Goal: Task Accomplishment & Management: Complete application form

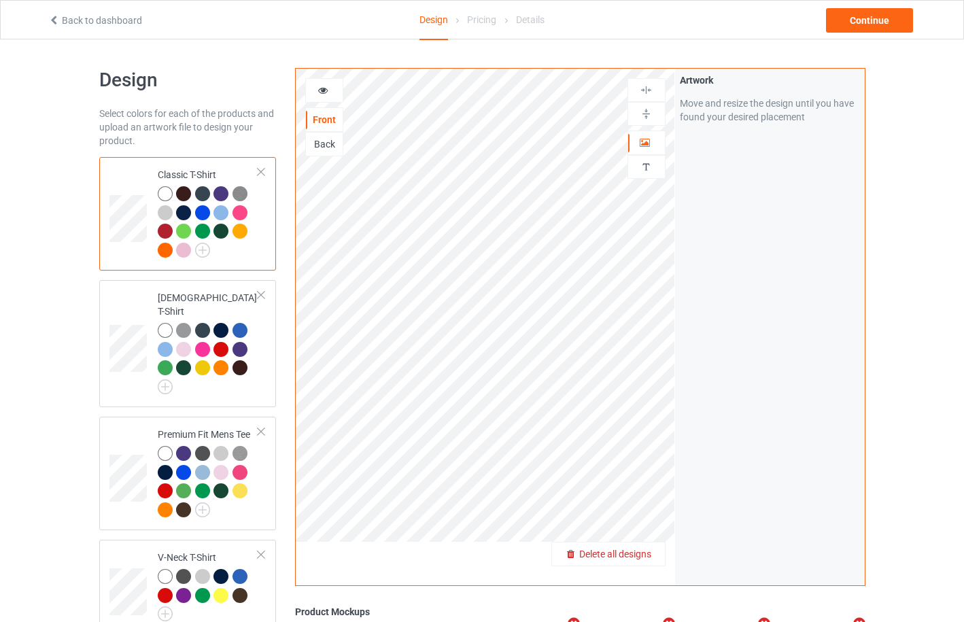
click at [640, 552] on span "Delete all designs" at bounding box center [615, 554] width 72 height 11
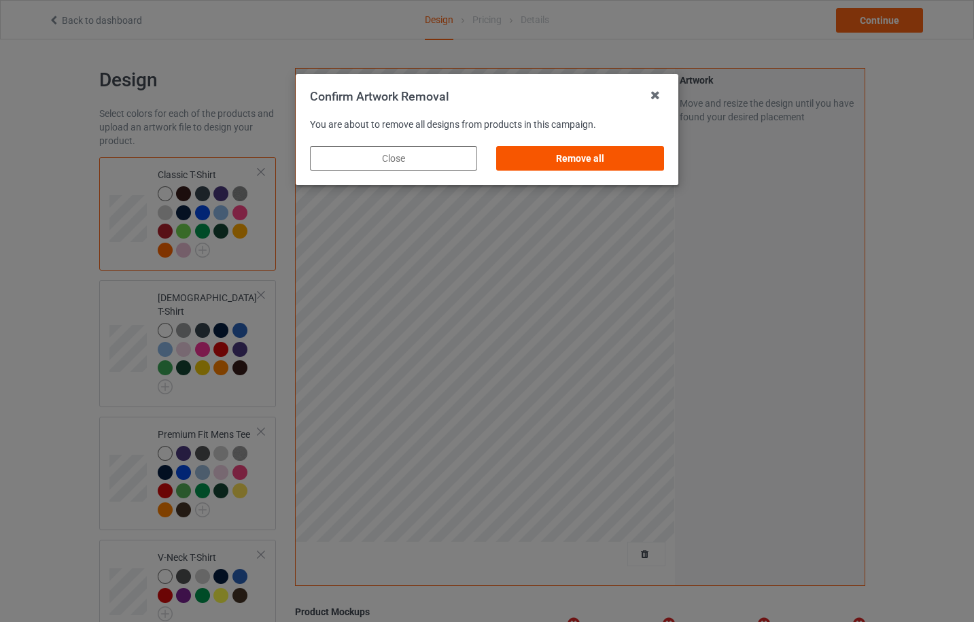
click at [592, 162] on div "Remove all" at bounding box center [580, 158] width 167 height 24
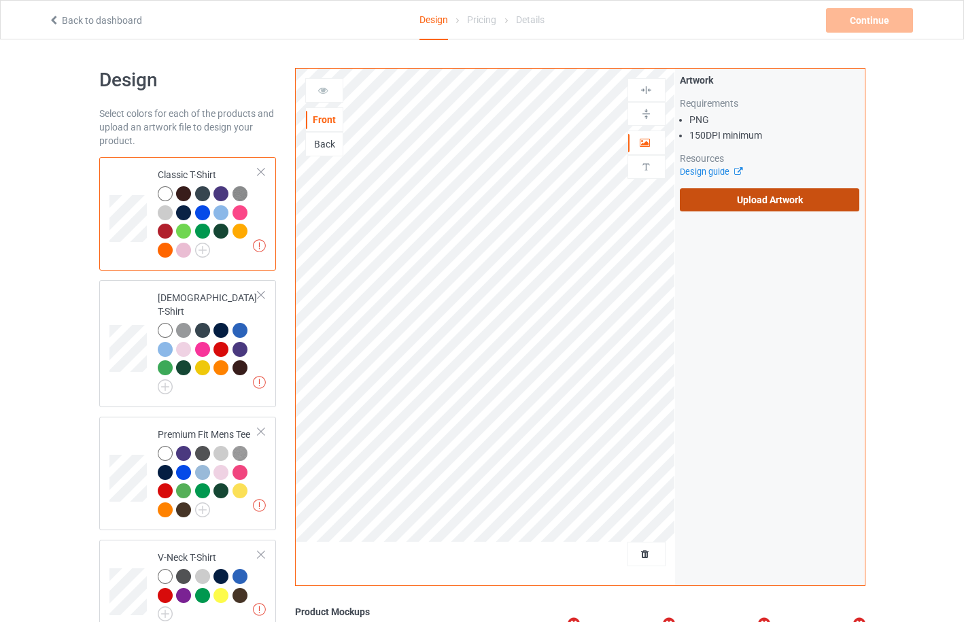
click at [765, 201] on label "Upload Artwork" at bounding box center [770, 199] width 180 height 23
click at [0, 0] on input "Upload Artwork" at bounding box center [0, 0] width 0 height 0
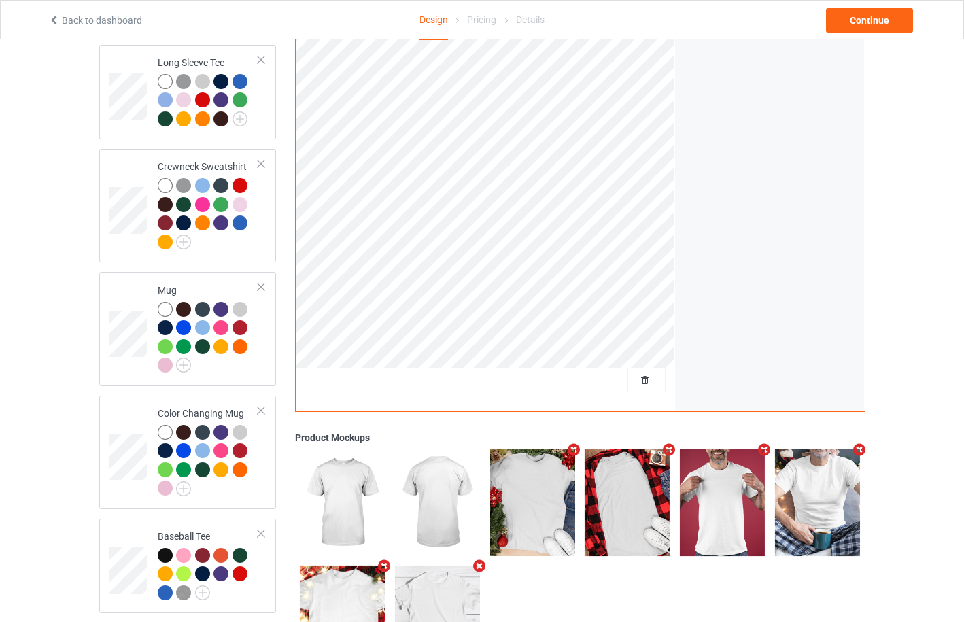
scroll to position [725, 0]
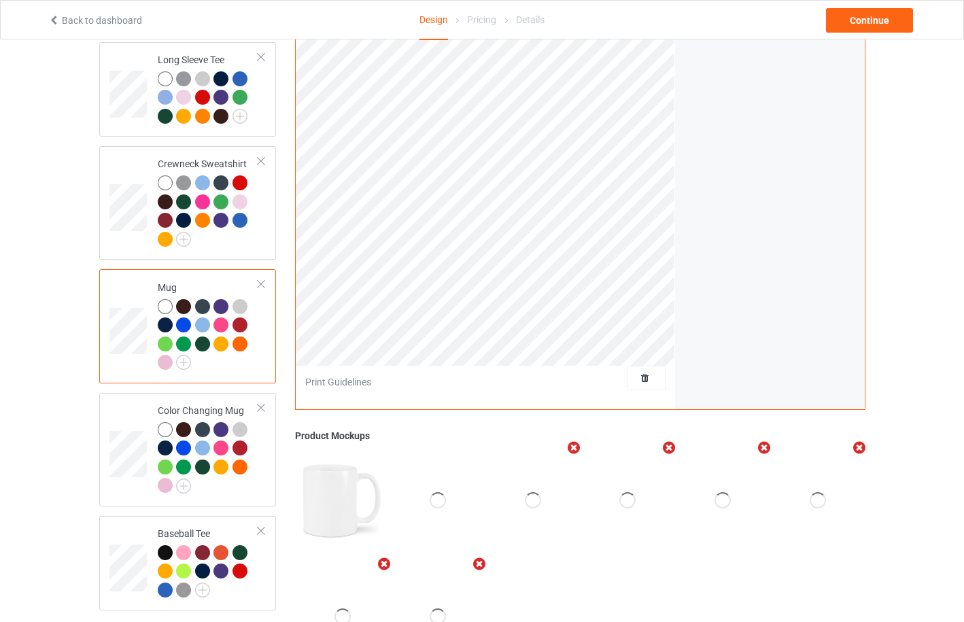
scroll to position [362, 0]
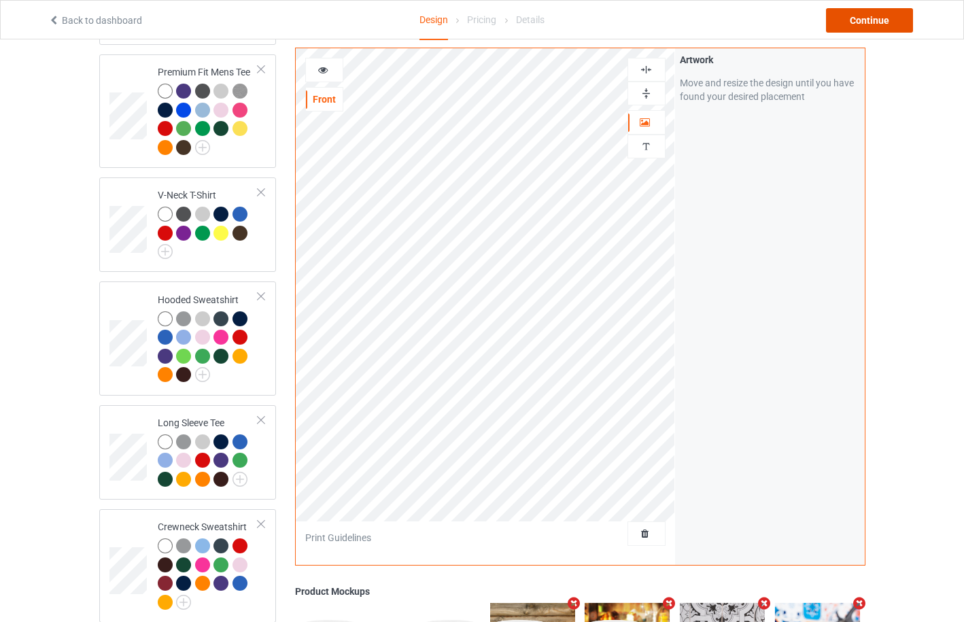
click at [869, 15] on div "Continue" at bounding box center [869, 20] width 87 height 24
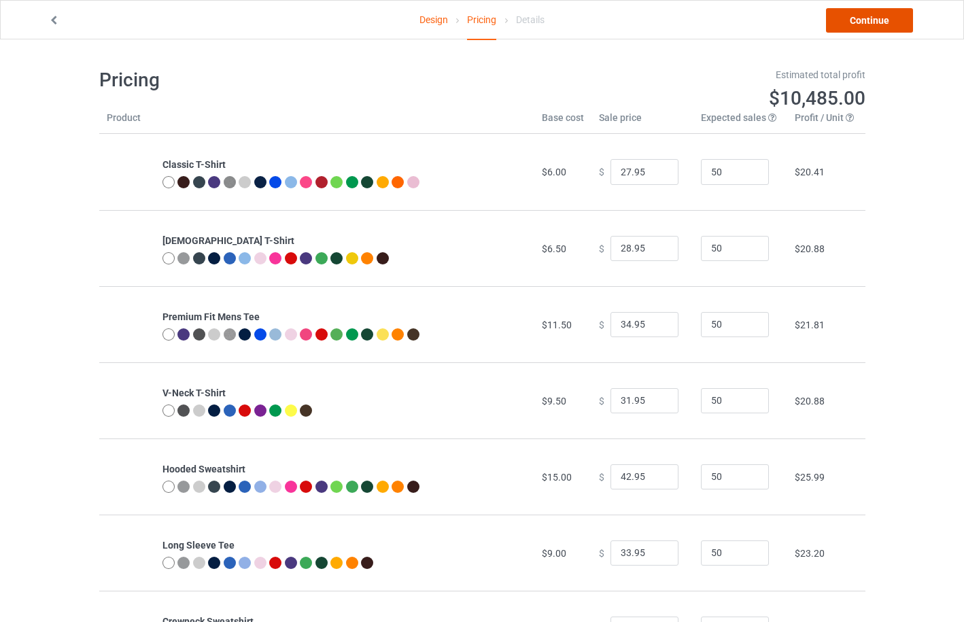
click at [864, 27] on link "Continue" at bounding box center [869, 20] width 87 height 24
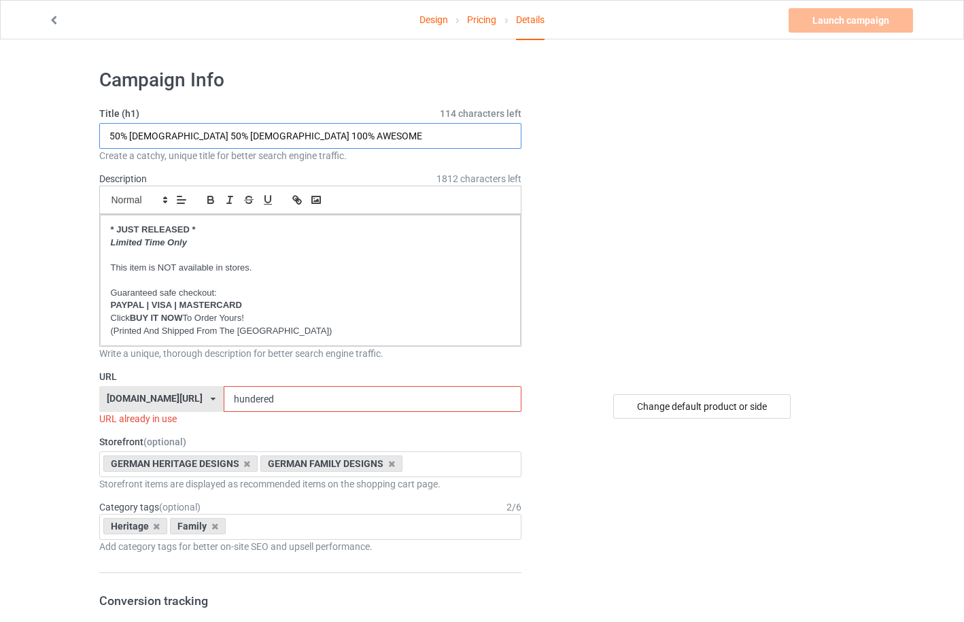
drag, startPoint x: 128, startPoint y: 135, endPoint x: 166, endPoint y: 135, distance: 37.4
click at [166, 135] on input "50% GERMAN 50% AMERICAN 100% AWESOME" at bounding box center [310, 136] width 423 height 26
type input "50% [DEMOGRAPHIC_DATA] 50% [DEMOGRAPHIC_DATA] 100% AWESOME"
click at [211, 395] on icon at bounding box center [213, 399] width 5 height 8
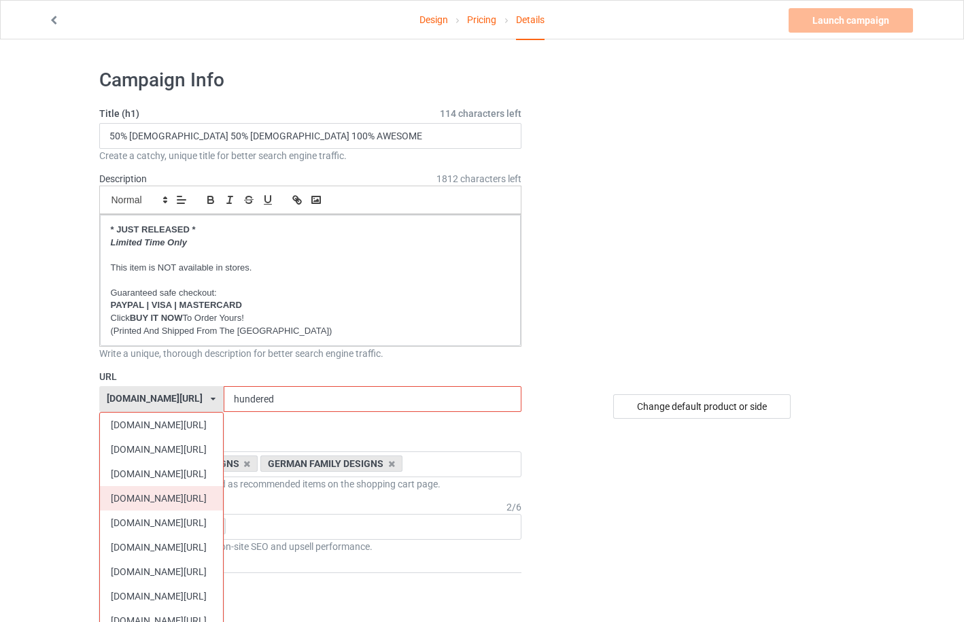
click at [186, 492] on div "[DOMAIN_NAME][URL]" at bounding box center [161, 498] width 123 height 24
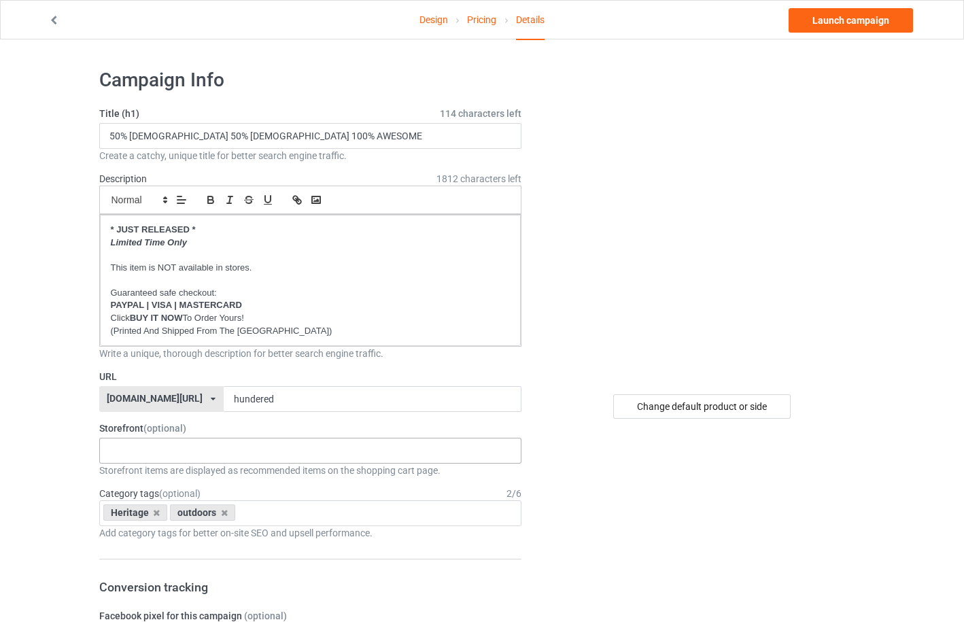
click at [203, 452] on div "DANISH VINTAGE DESIGNS DANISH HERITAGE DESIGNS DANISH FUNNY DESIGNS DANISH FAMI…" at bounding box center [310, 451] width 423 height 26
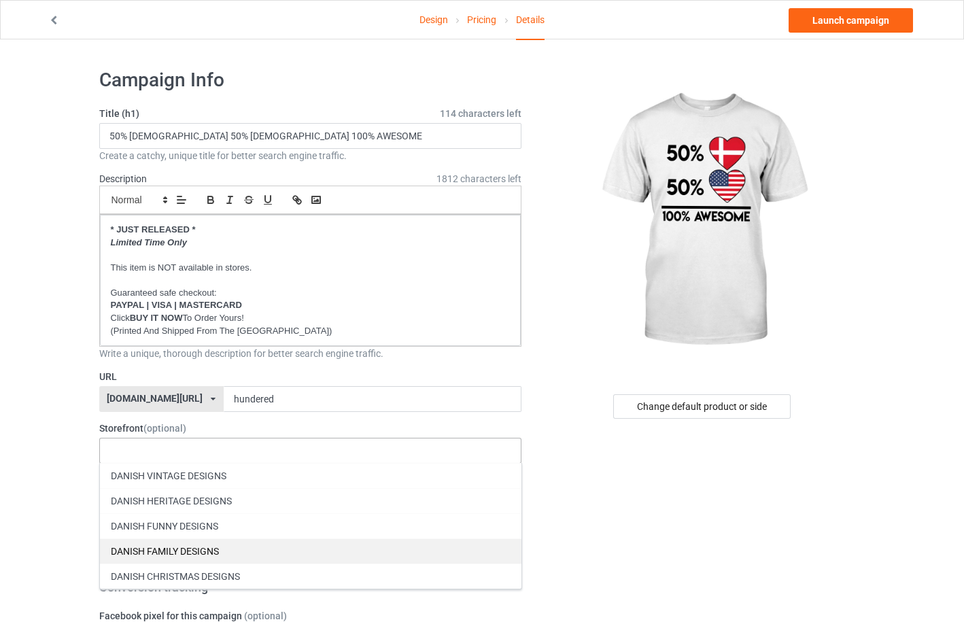
click at [190, 547] on div "DANISH FAMILY DESIGNS" at bounding box center [310, 550] width 421 height 25
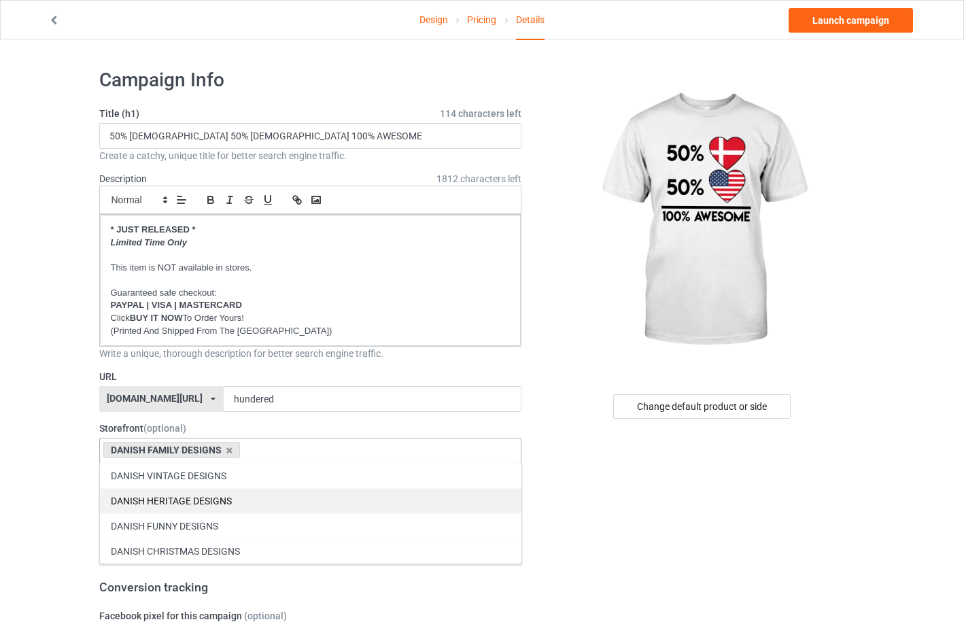
click at [196, 506] on div "DANISH HERITAGE DESIGNS" at bounding box center [310, 500] width 421 height 25
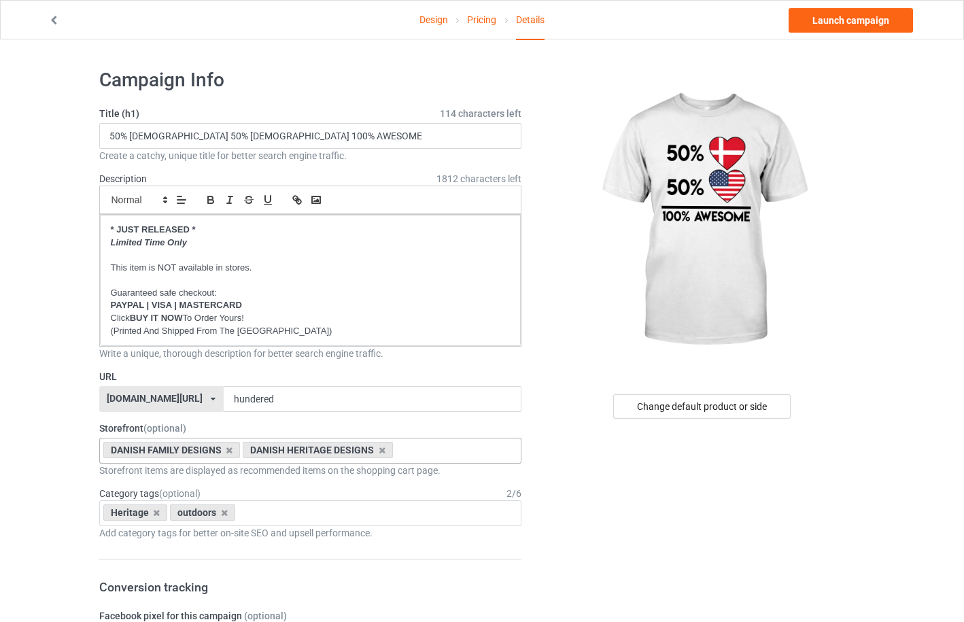
click at [222, 515] on icon at bounding box center [224, 513] width 7 height 9
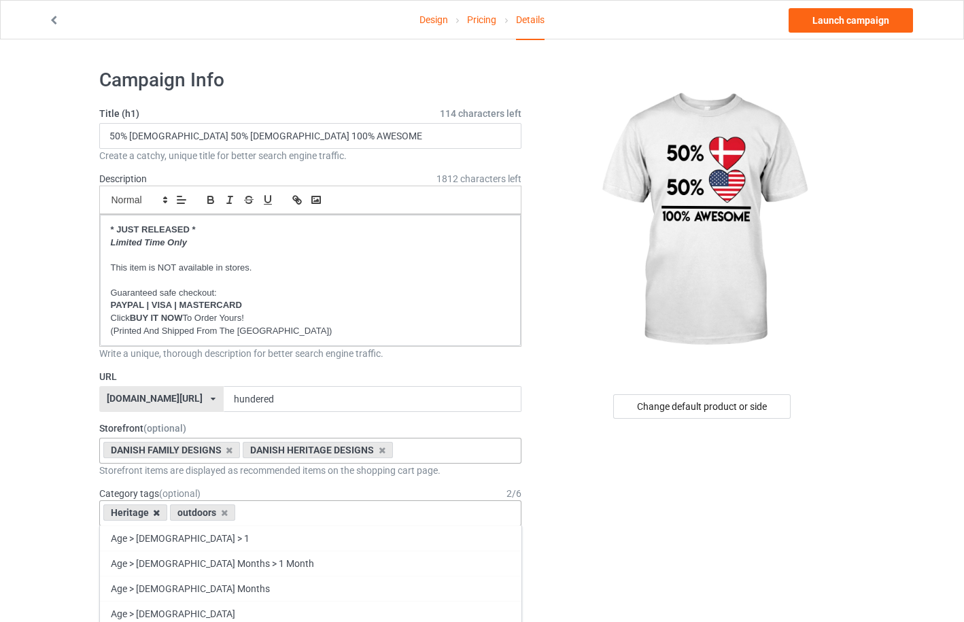
click at [154, 515] on icon at bounding box center [156, 513] width 7 height 9
click at [154, 515] on icon at bounding box center [157, 513] width 7 height 9
click at [154, 515] on div "Age > 1-19 > 1 Age > 1-12 Months > 1 Month Age > 1-12 Months Age > 1-19 Age > 1…" at bounding box center [310, 513] width 423 height 26
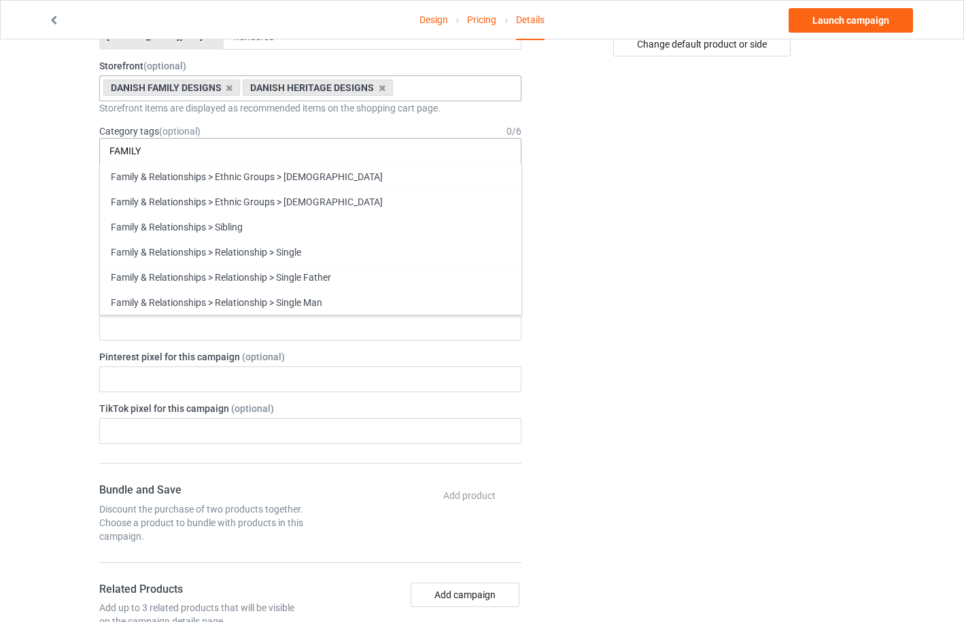
scroll to position [2892, 0]
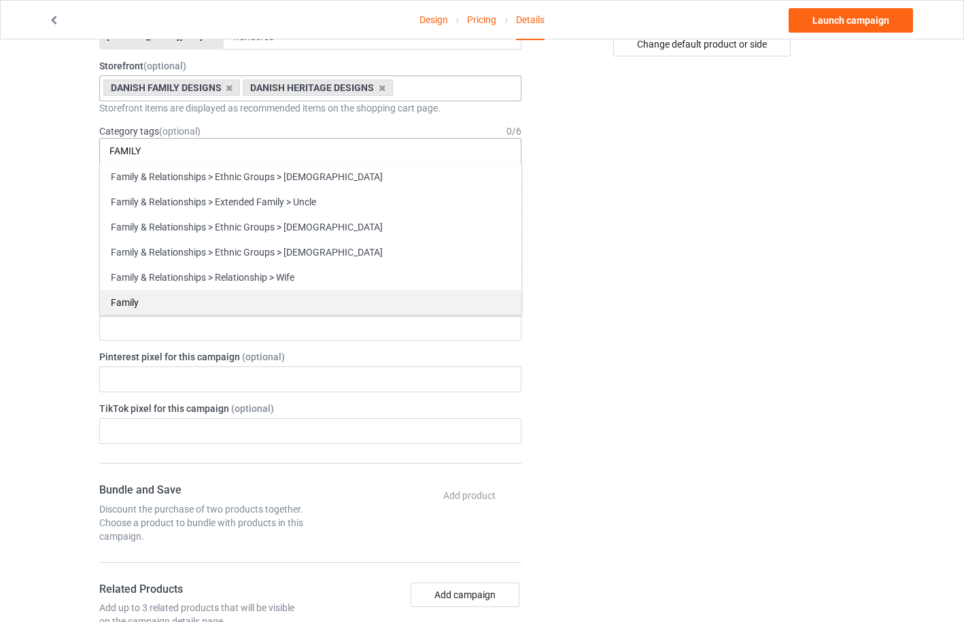
type input "FAMILY"
click at [304, 305] on div "Family" at bounding box center [310, 302] width 421 height 25
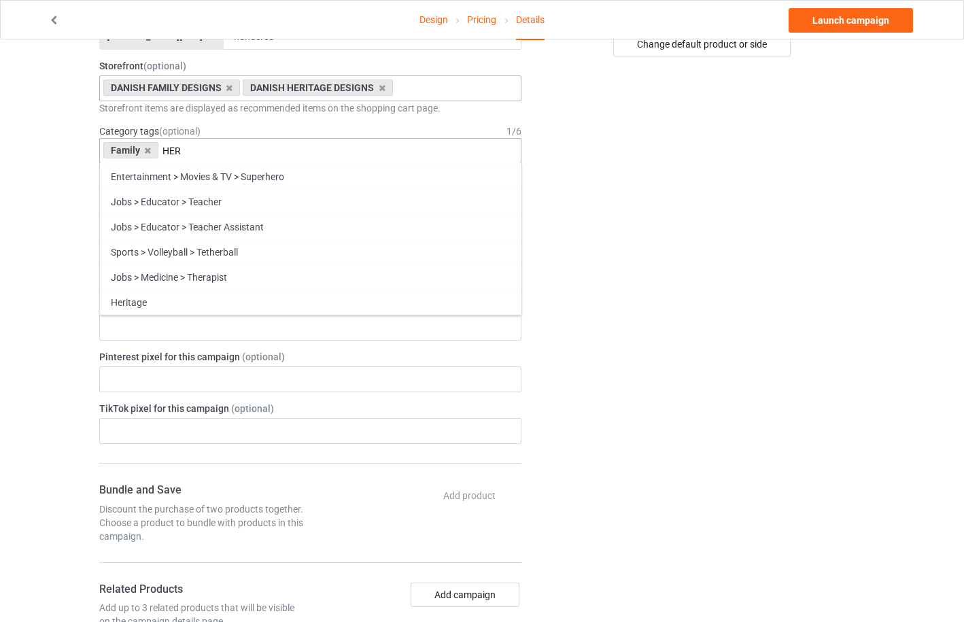
scroll to position [1358, 0]
type input "HER"
click at [152, 294] on div "Heritage" at bounding box center [310, 302] width 421 height 25
click at [581, 248] on div "Change default product or side" at bounding box center [702, 418] width 343 height 1445
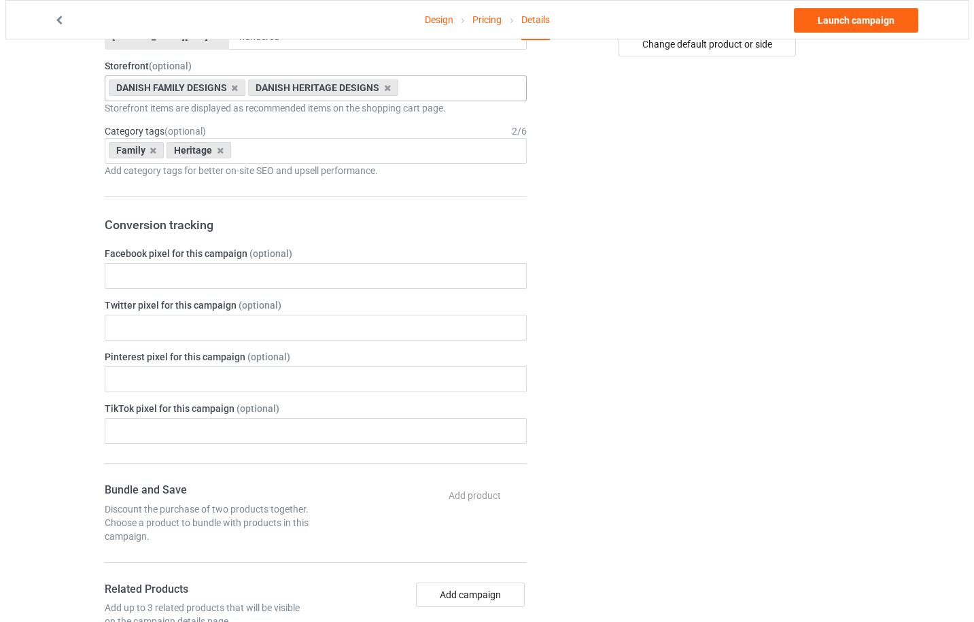
scroll to position [0, 0]
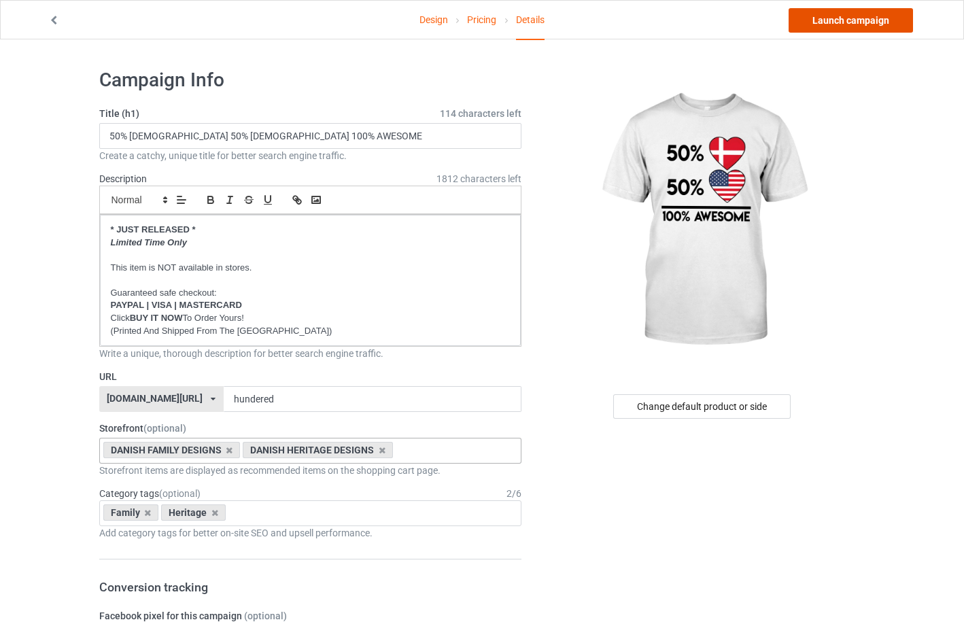
click at [838, 26] on link "Launch campaign" at bounding box center [851, 20] width 124 height 24
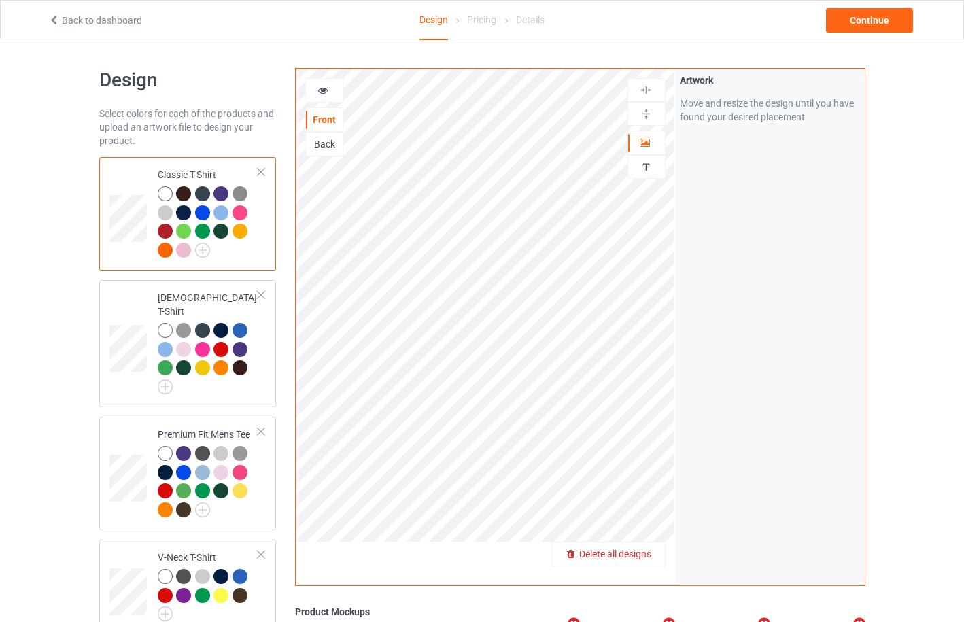
click at [645, 550] on span "Delete all designs" at bounding box center [615, 554] width 72 height 11
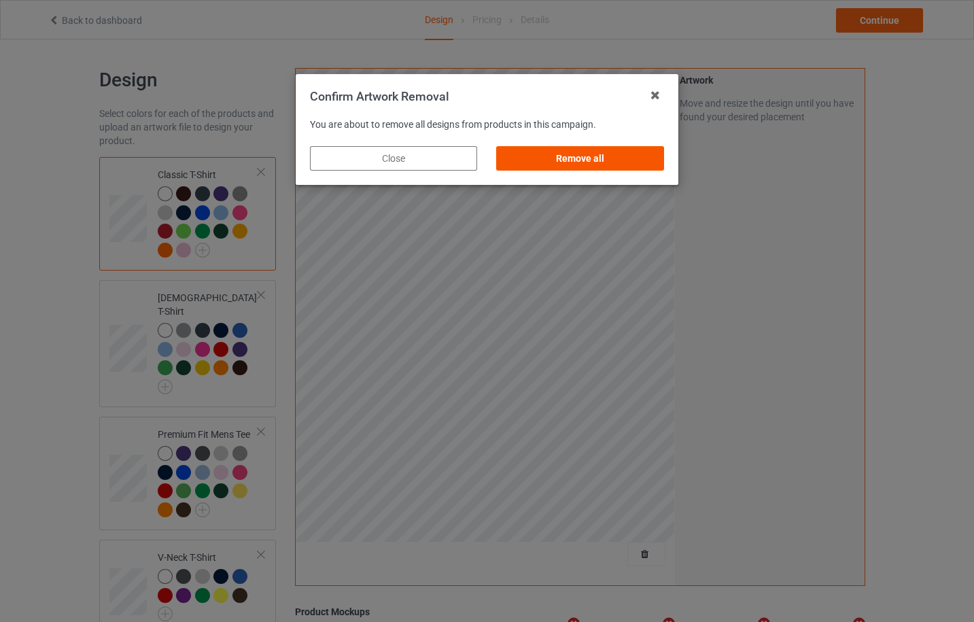
click at [601, 160] on div "Remove all" at bounding box center [580, 158] width 167 height 24
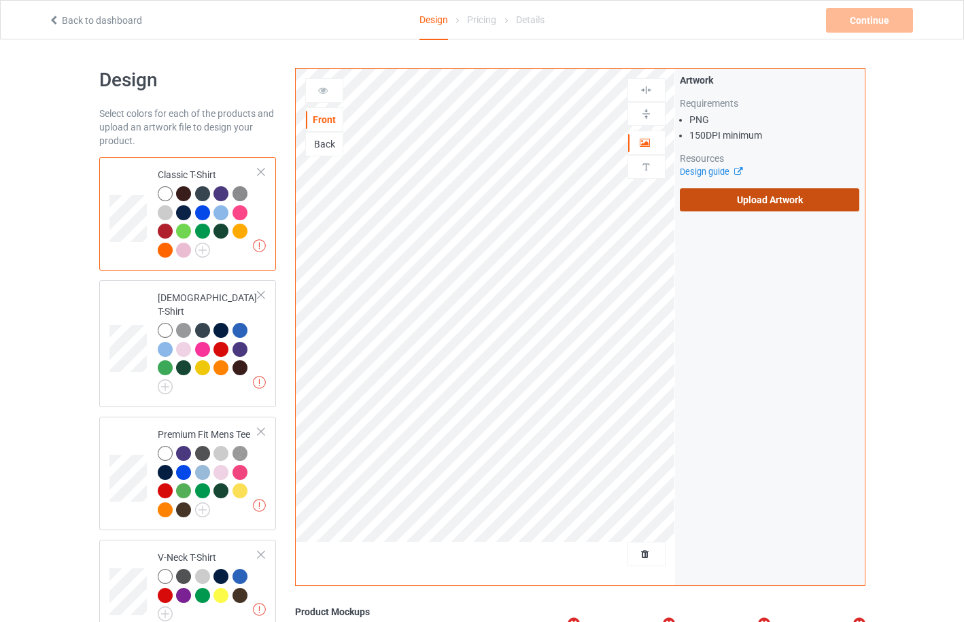
click at [732, 201] on label "Upload Artwork" at bounding box center [770, 199] width 180 height 23
click at [0, 0] on input "Upload Artwork" at bounding box center [0, 0] width 0 height 0
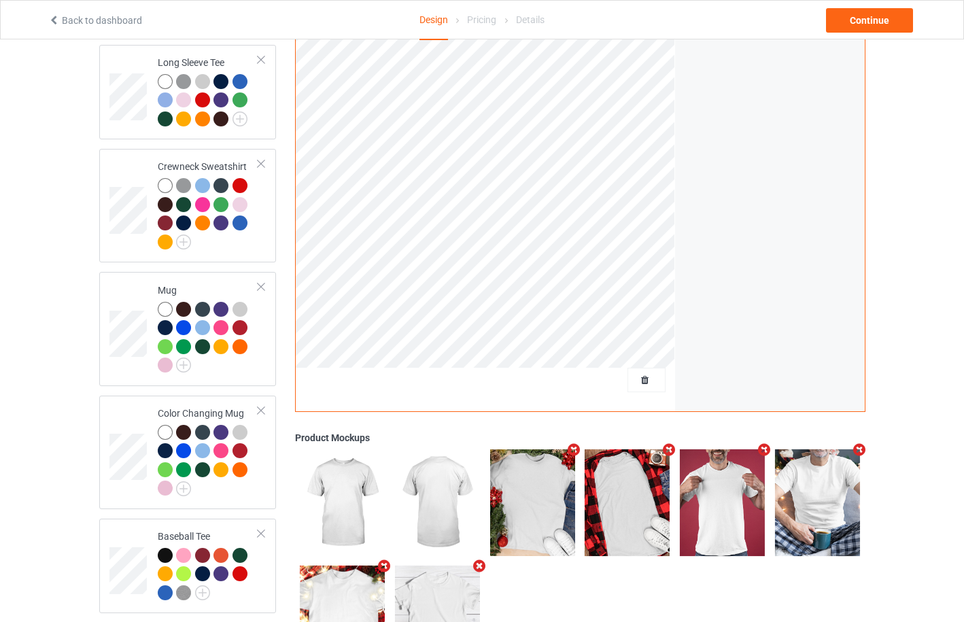
scroll to position [725, 0]
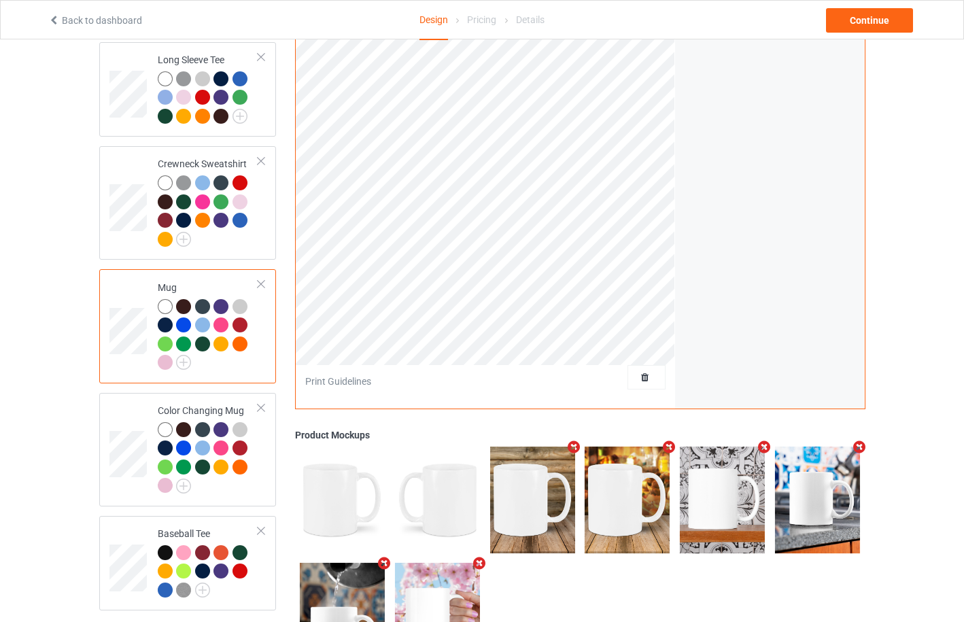
scroll to position [362, 0]
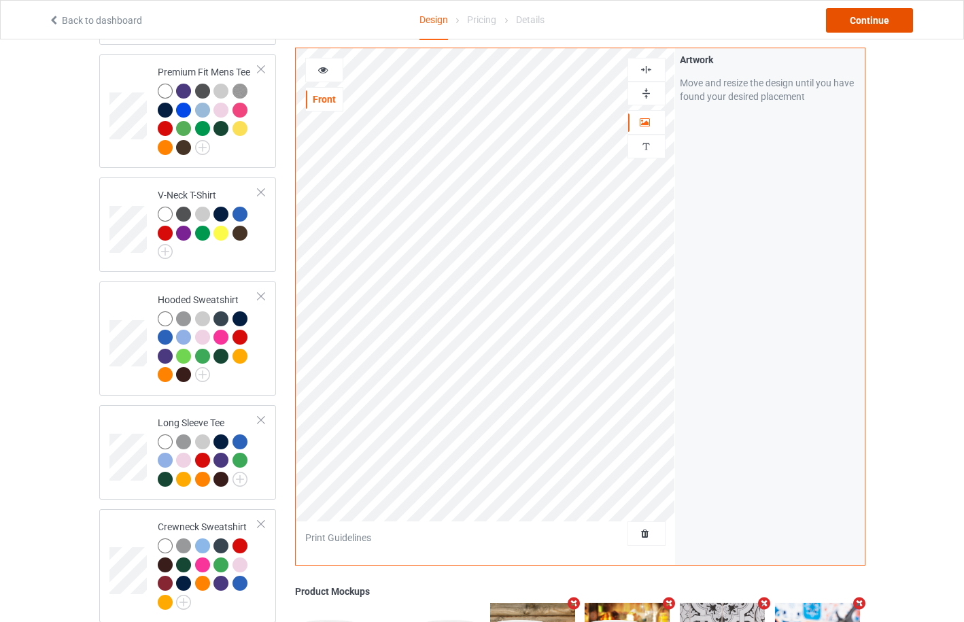
click at [874, 20] on div "Continue" at bounding box center [869, 20] width 87 height 24
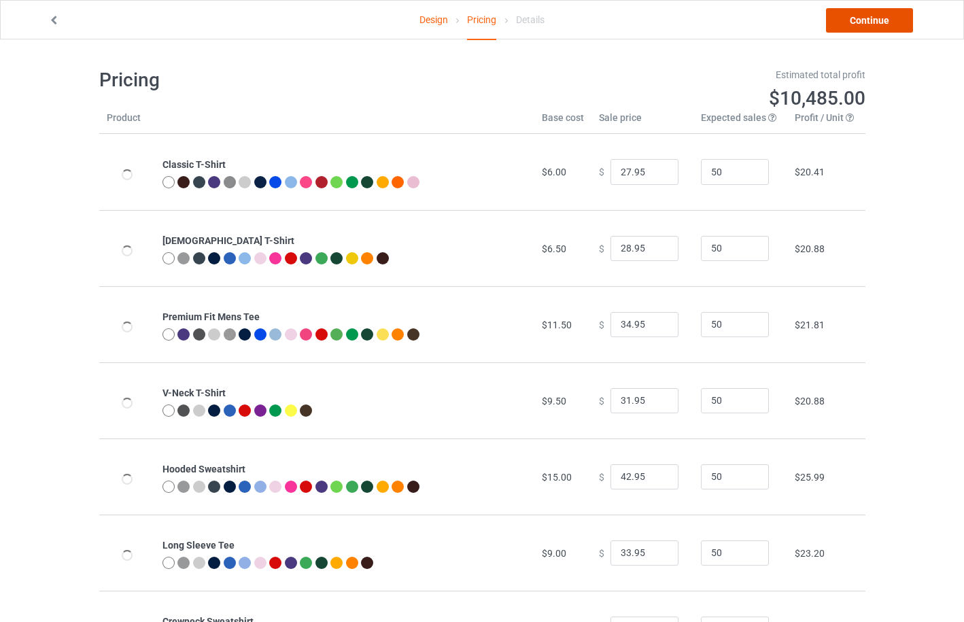
click at [874, 25] on link "Continue" at bounding box center [869, 20] width 87 height 24
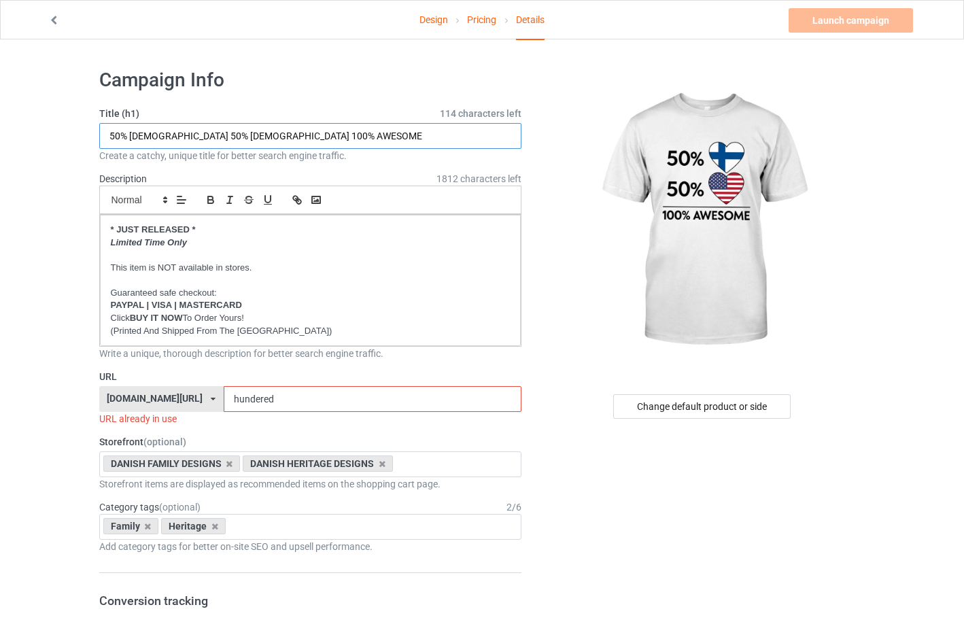
drag, startPoint x: 128, startPoint y: 137, endPoint x: 144, endPoint y: 137, distance: 15.6
click at [144, 137] on input "50% [DEMOGRAPHIC_DATA] 50% [DEMOGRAPHIC_DATA] 100% AWESOME" at bounding box center [310, 136] width 423 height 26
type input "50% [DEMOGRAPHIC_DATA] 50% [DEMOGRAPHIC_DATA] 100% AWESOME"
click at [211, 400] on icon at bounding box center [213, 399] width 5 height 8
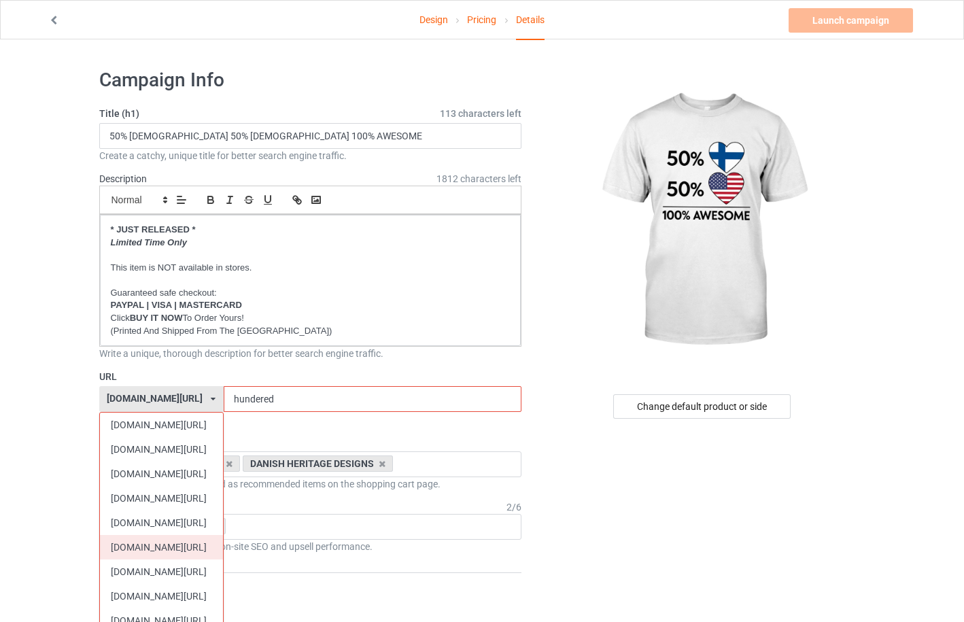
click at [154, 539] on div "[DOMAIN_NAME][URL]" at bounding box center [161, 547] width 123 height 24
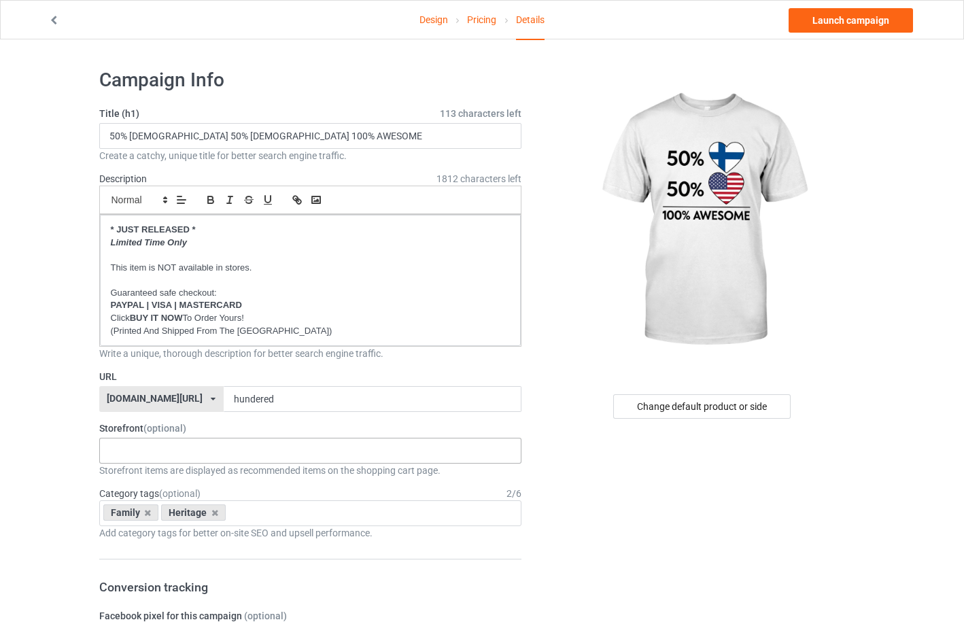
click at [194, 445] on div "FINNISH VINTAGE DESIGNS FINNISH HERITAGE DESIGNS FINNISH FUNNY DESIGNS FINNISH …" at bounding box center [310, 451] width 423 height 26
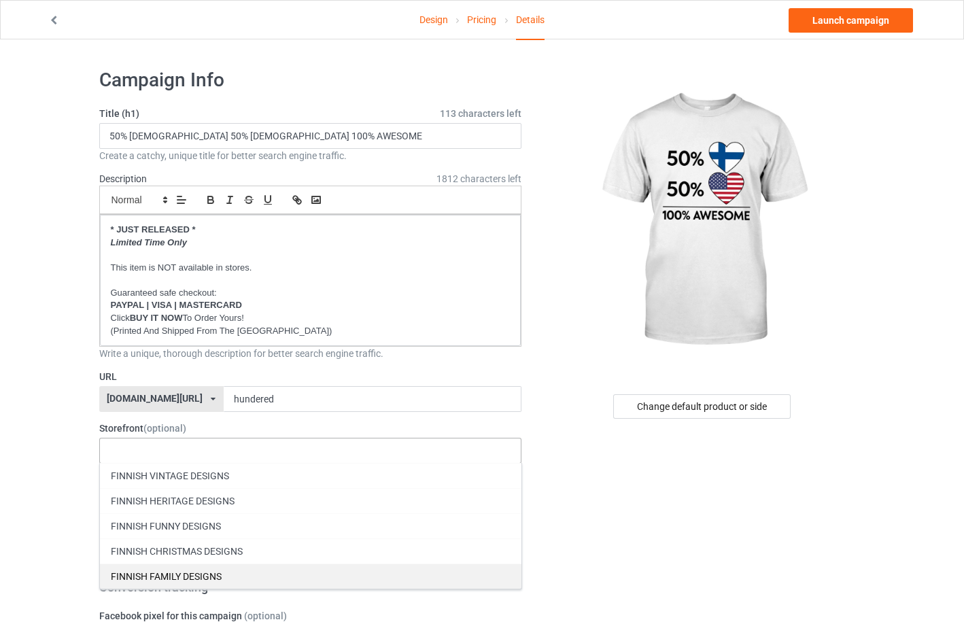
click at [176, 572] on div "FINNISH FAMILY DESIGNS" at bounding box center [310, 576] width 421 height 25
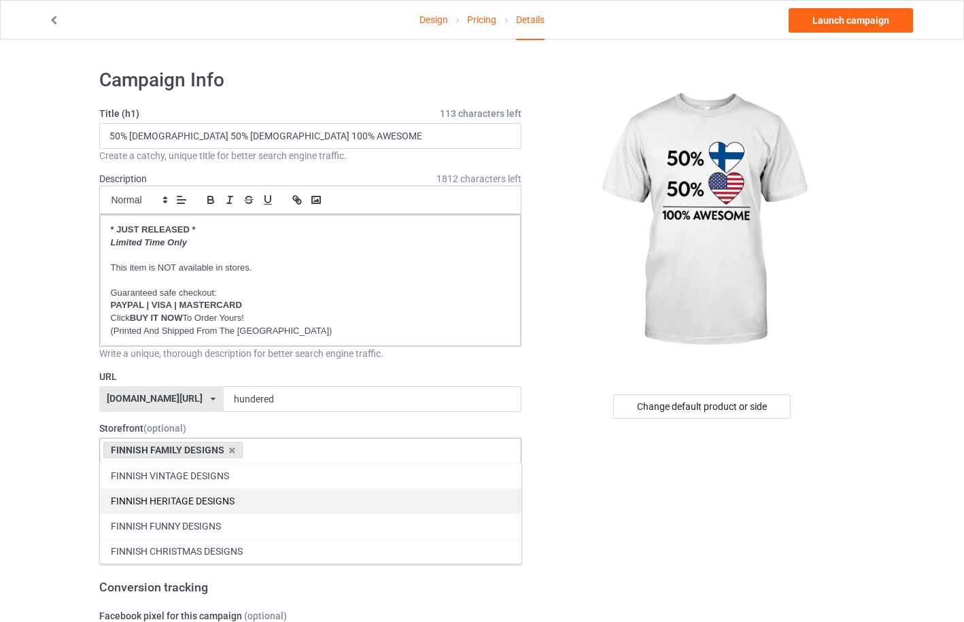
click at [194, 502] on div "FINNISH HERITAGE DESIGNS" at bounding box center [310, 500] width 421 height 25
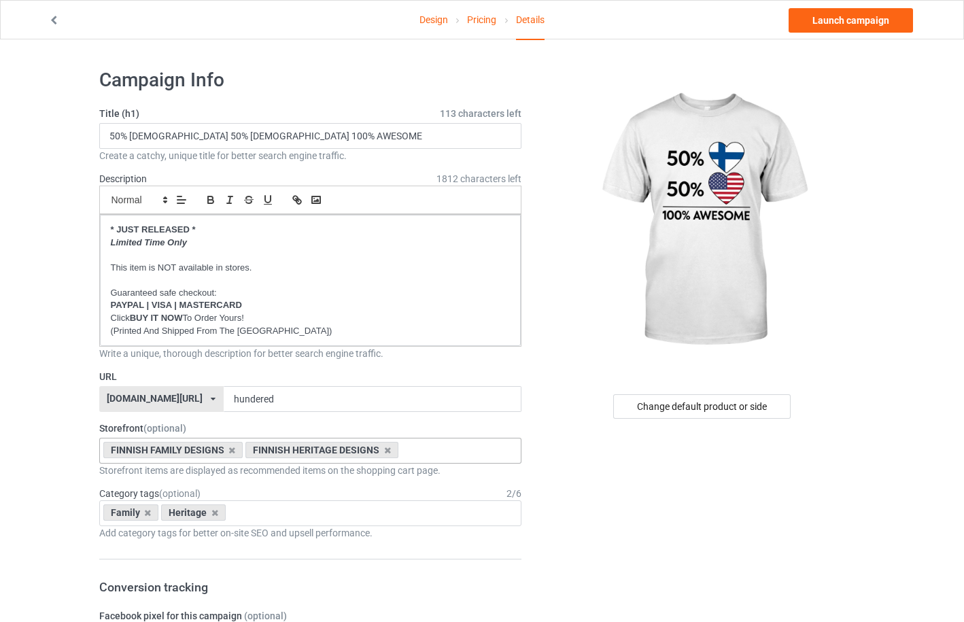
click at [856, 23] on link "Launch campaign" at bounding box center [851, 20] width 124 height 24
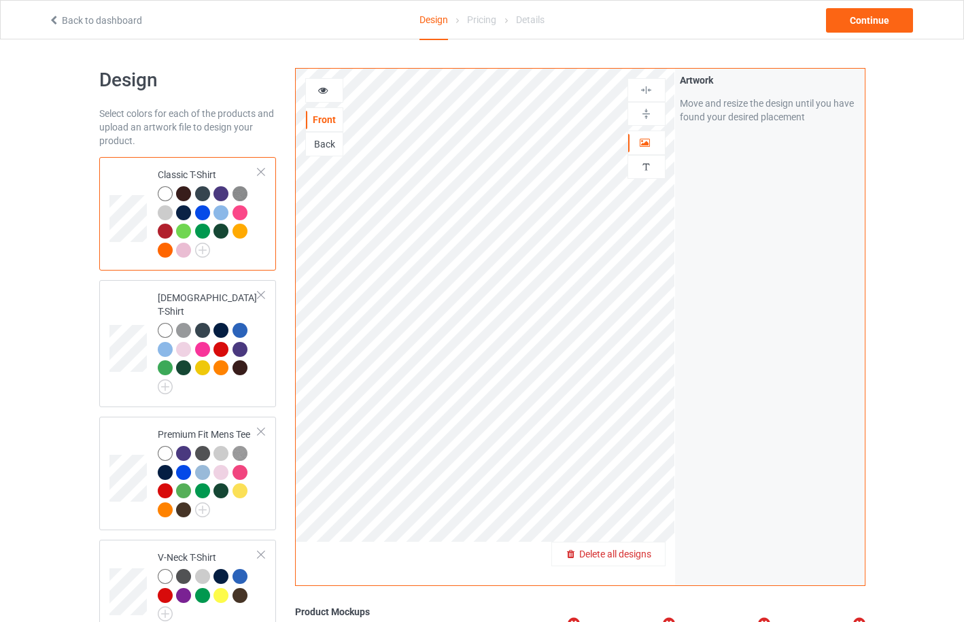
click at [651, 552] on span "Delete all designs" at bounding box center [615, 554] width 72 height 11
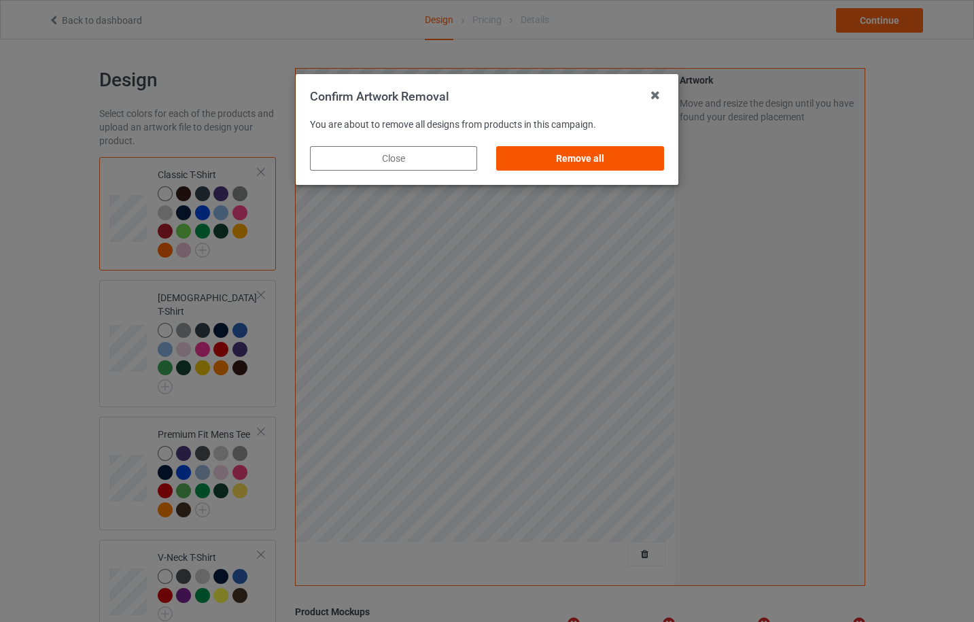
click at [640, 163] on div "Remove all" at bounding box center [580, 158] width 167 height 24
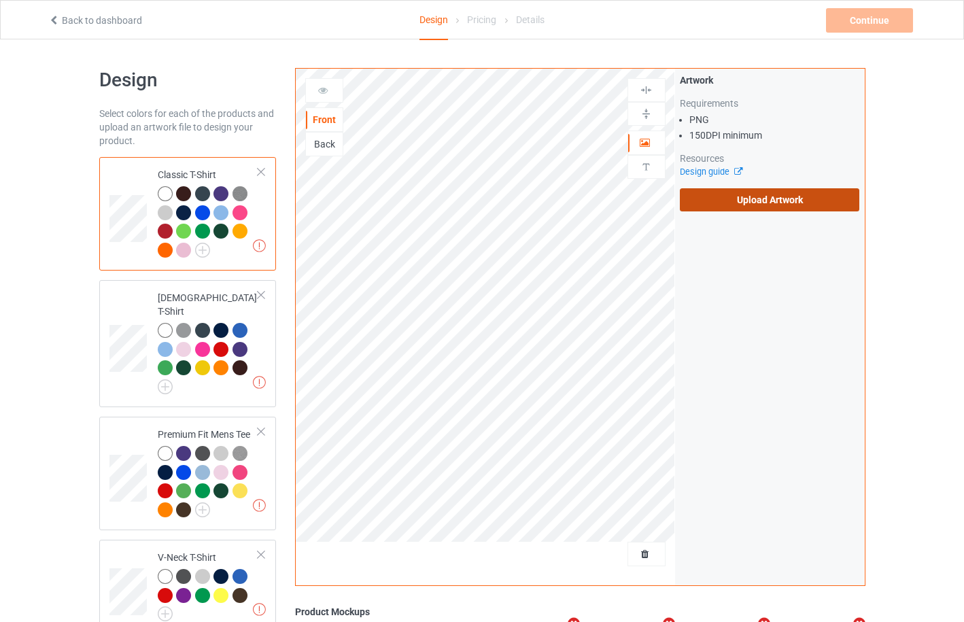
click at [719, 193] on label "Upload Artwork" at bounding box center [770, 199] width 180 height 23
click at [0, 0] on input "Upload Artwork" at bounding box center [0, 0] width 0 height 0
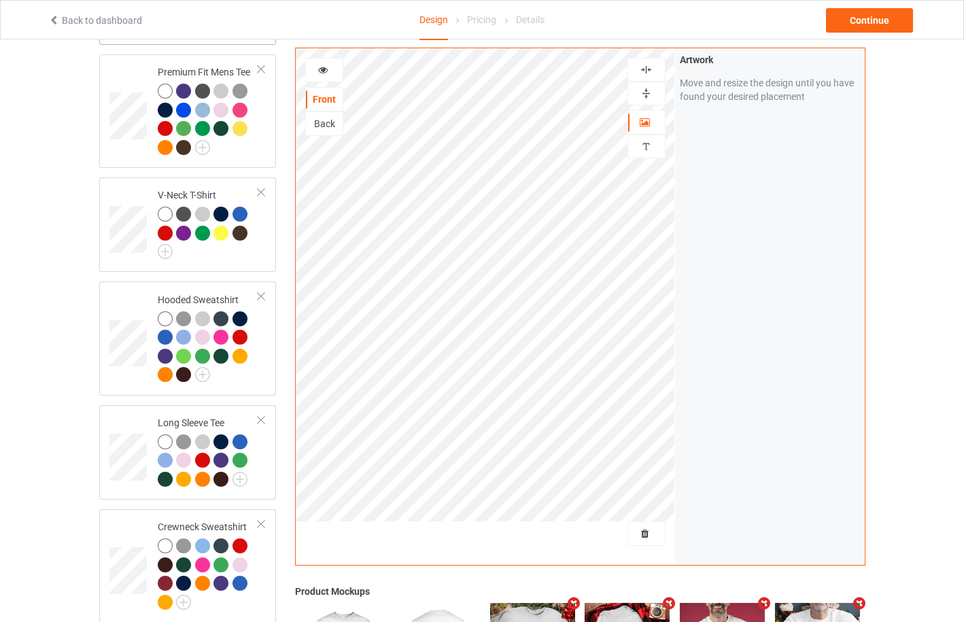
scroll to position [725, 0]
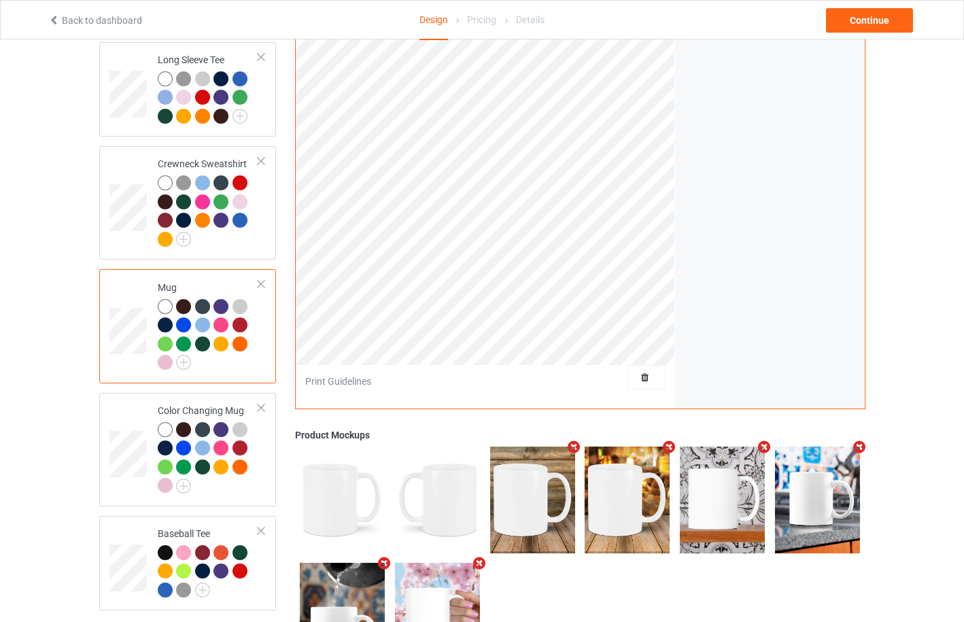
scroll to position [362, 0]
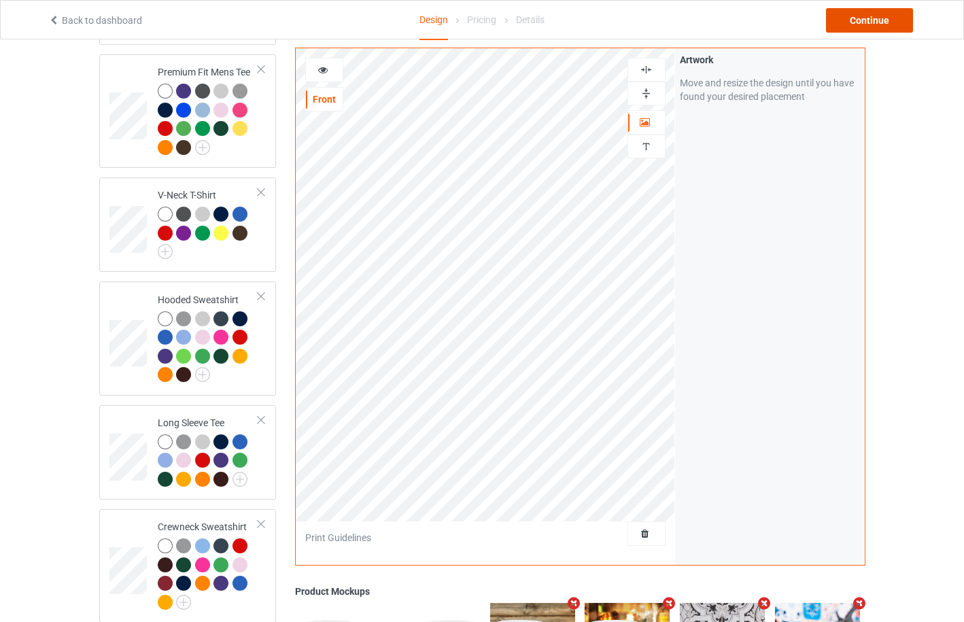
click at [890, 14] on div "Continue" at bounding box center [869, 20] width 87 height 24
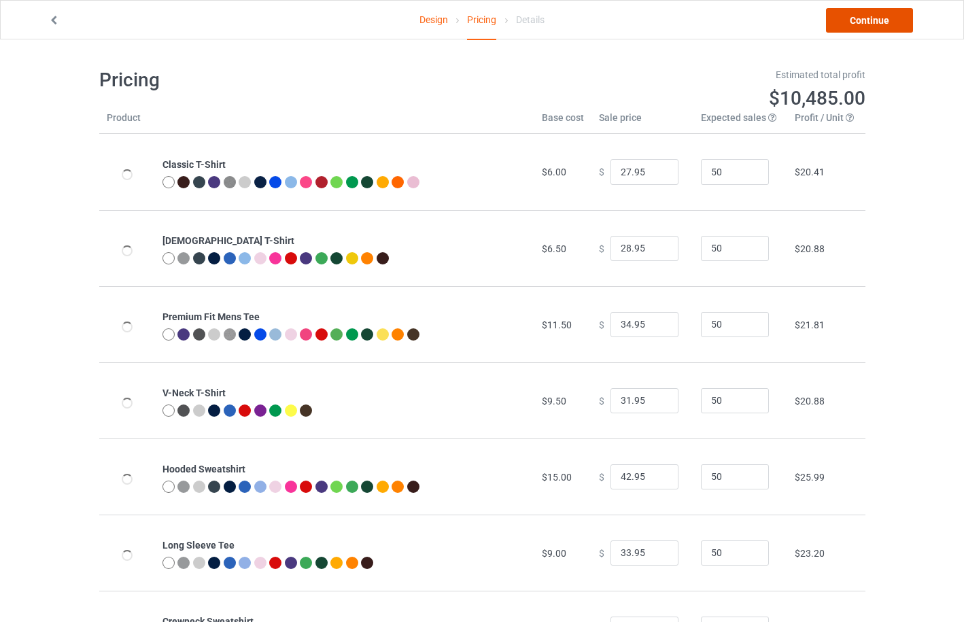
click at [862, 20] on link "Continue" at bounding box center [869, 20] width 87 height 24
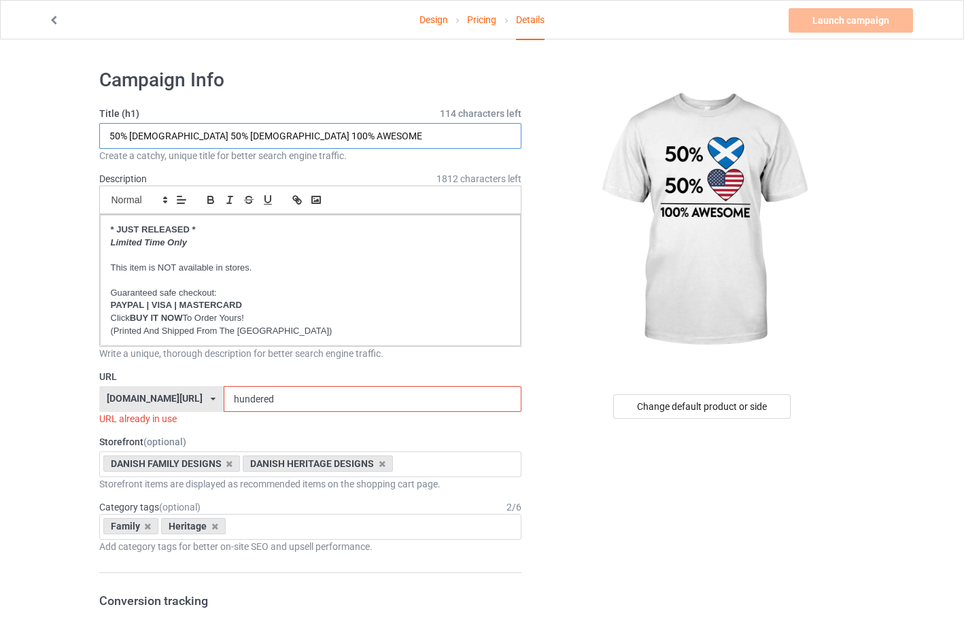
drag, startPoint x: 131, startPoint y: 137, endPoint x: 150, endPoint y: 137, distance: 18.4
click at [150, 137] on input "50% [DEMOGRAPHIC_DATA] 50% [DEMOGRAPHIC_DATA] 100% AWESOME" at bounding box center [310, 136] width 423 height 26
type input "50% SCOTTISH 50% AMERICAN 100% AWESOME"
click at [211, 399] on icon at bounding box center [213, 399] width 5 height 8
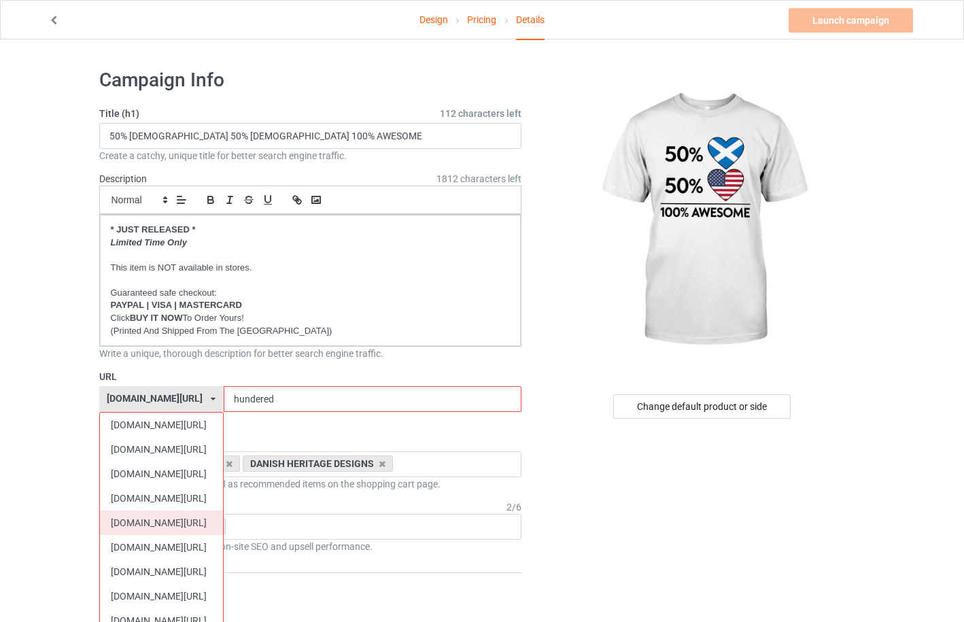
scroll to position [362, 0]
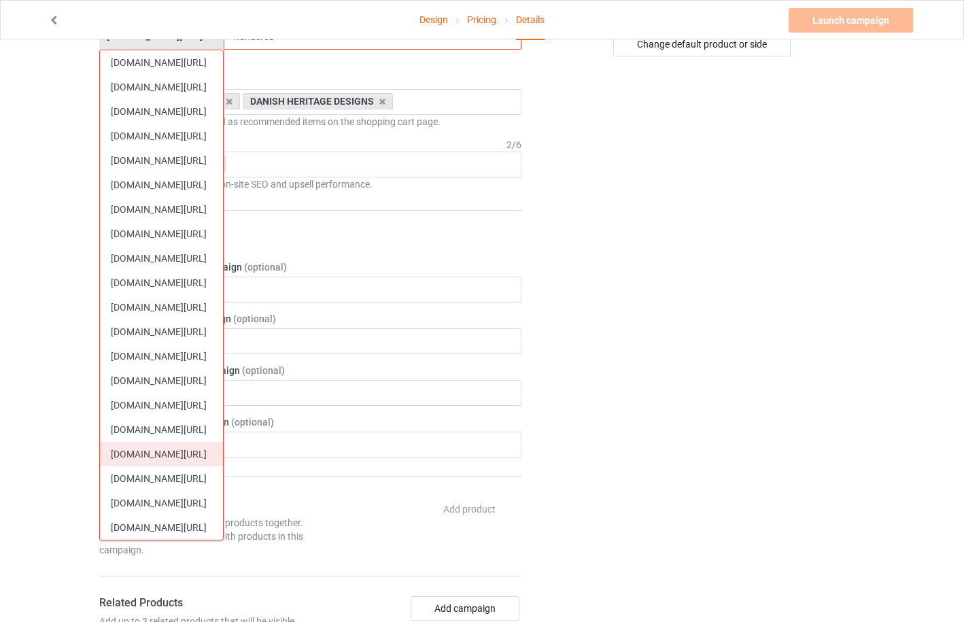
click at [194, 458] on div "[DOMAIN_NAME][URL]" at bounding box center [161, 454] width 123 height 24
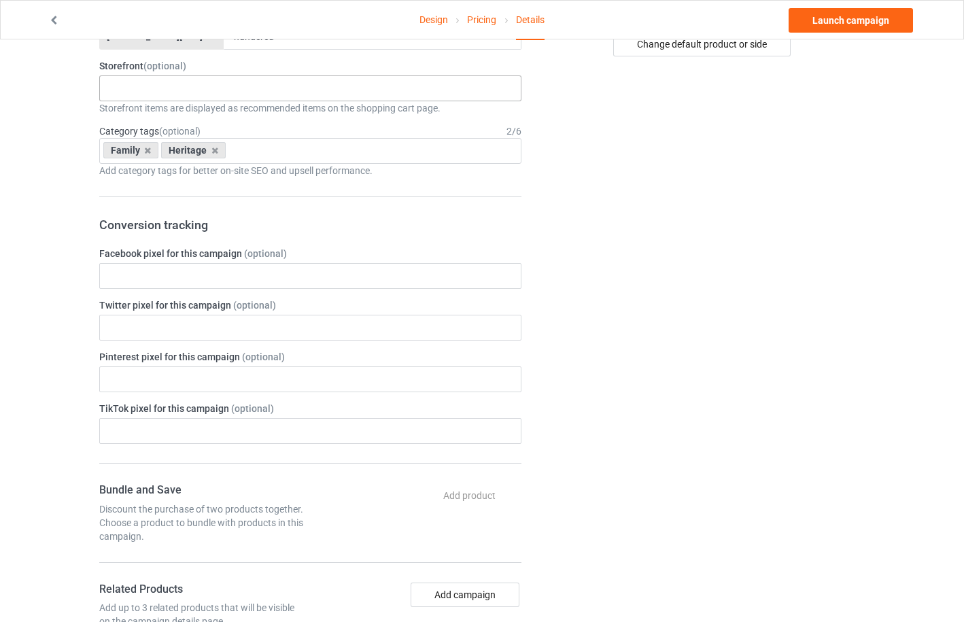
click at [176, 84] on div "SCOTTISH FAMILY DESIGNS SCOTTISH CHRISTMAS DESIGNS Outdoors Holidays SCOTTISH H…" at bounding box center [310, 88] width 423 height 26
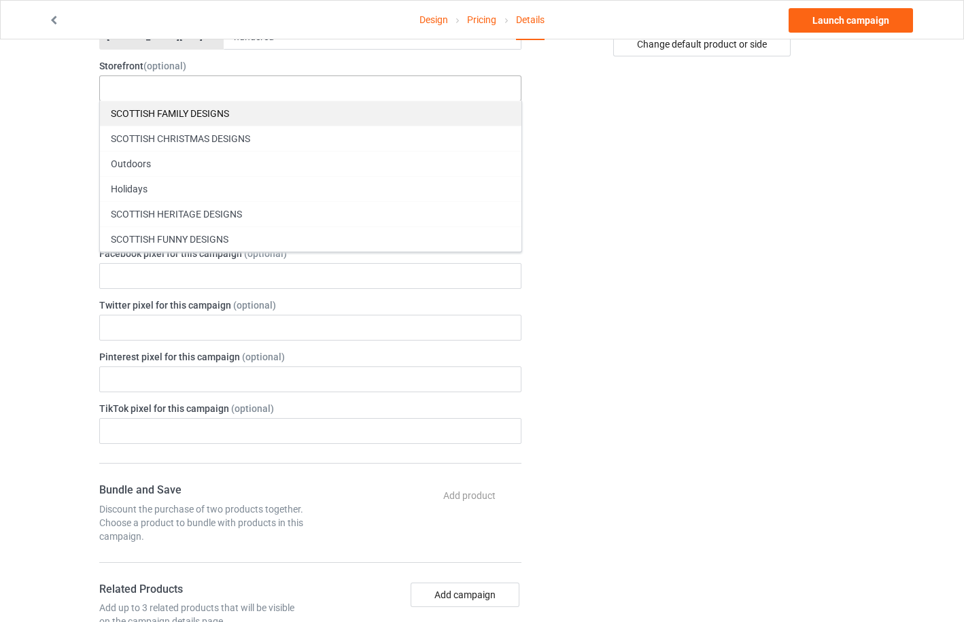
click at [196, 116] on div "SCOTTISH FAMILY DESIGNS" at bounding box center [310, 113] width 421 height 25
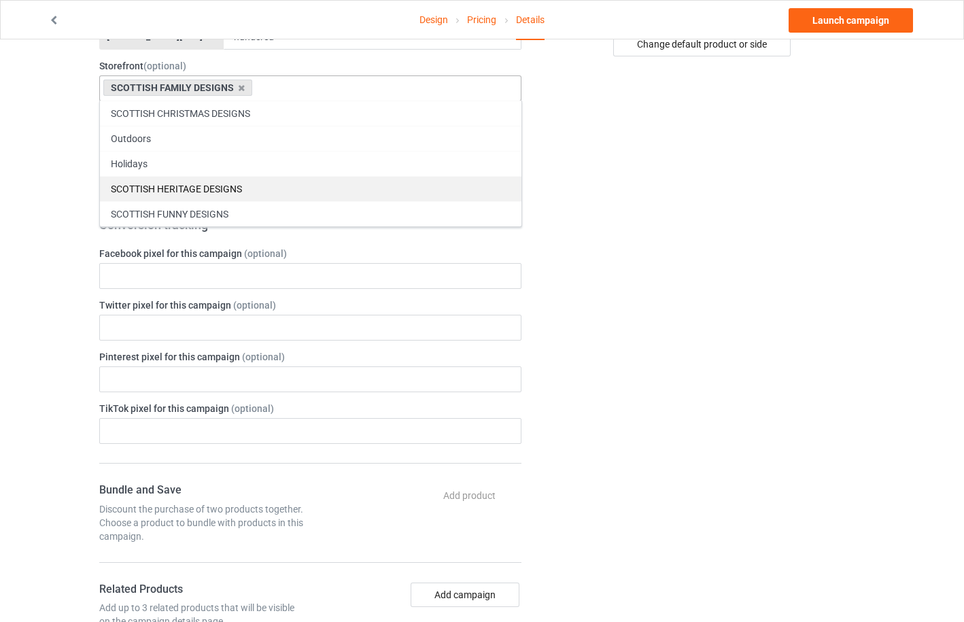
click at [200, 180] on div "SCOTTISH HERITAGE DESIGNS" at bounding box center [310, 188] width 421 height 25
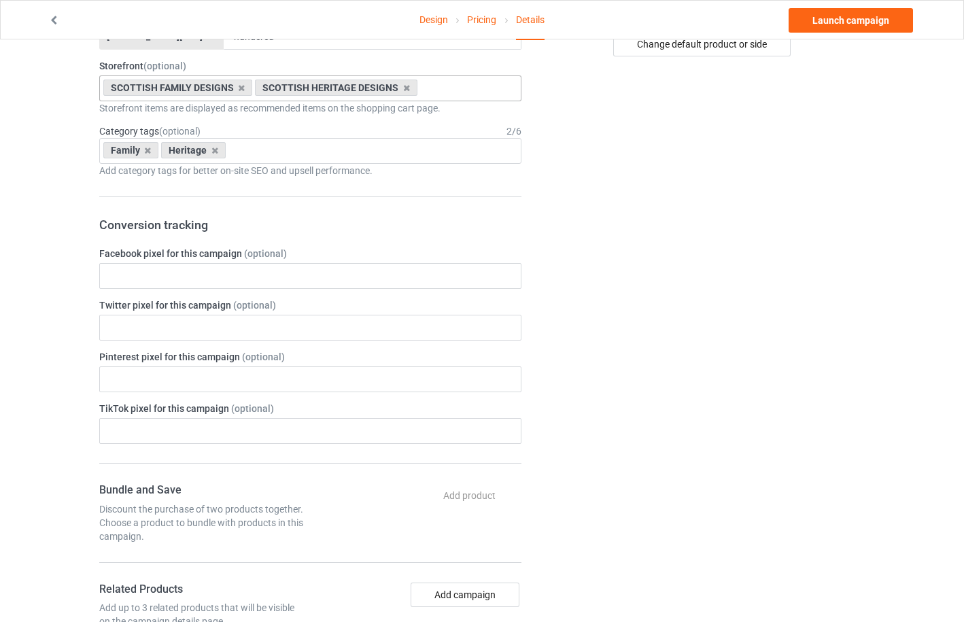
click at [610, 235] on div "Change default product or side" at bounding box center [702, 418] width 343 height 1445
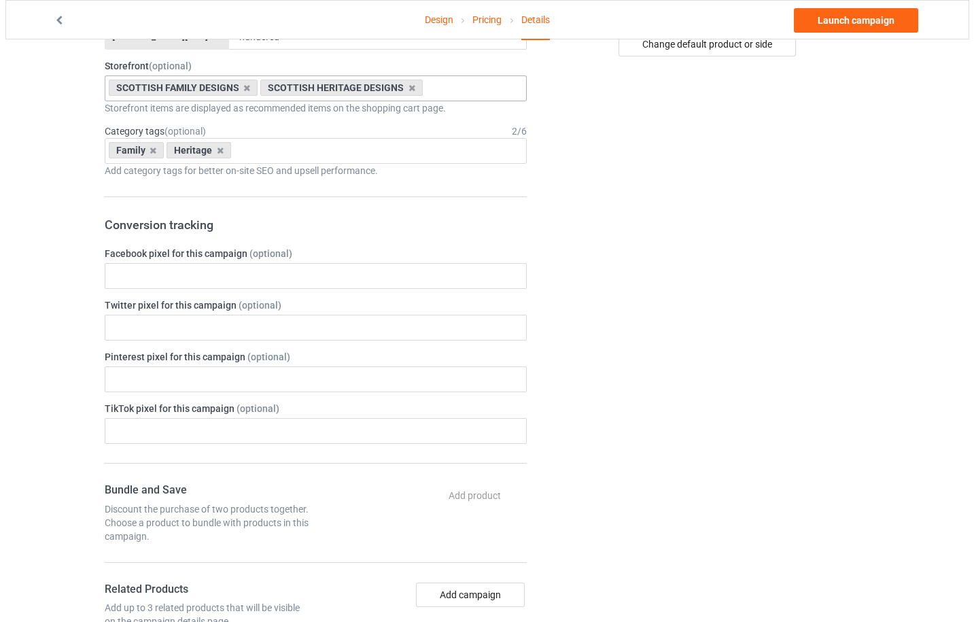
scroll to position [0, 0]
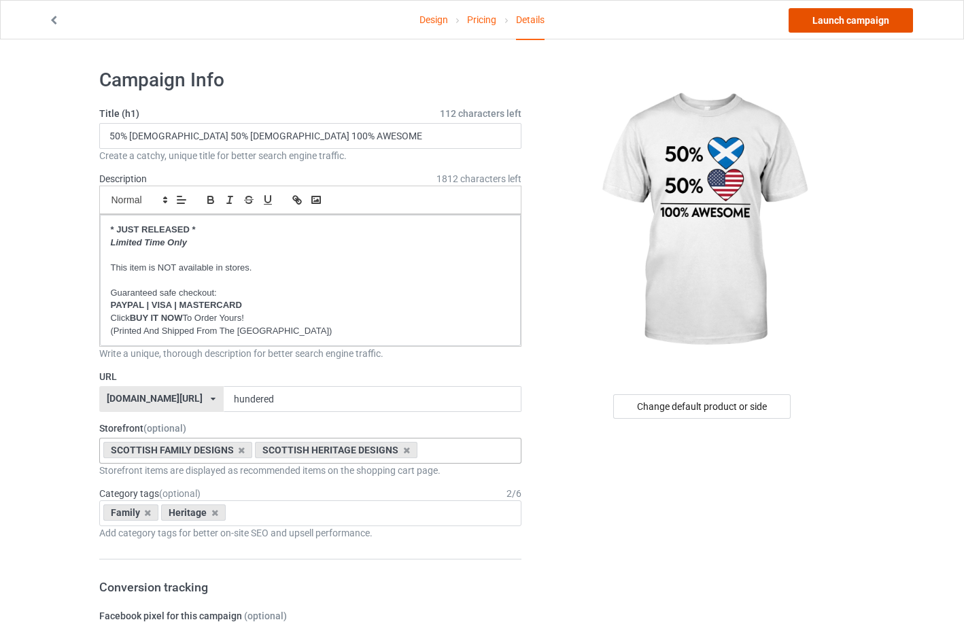
click at [846, 23] on link "Launch campaign" at bounding box center [851, 20] width 124 height 24
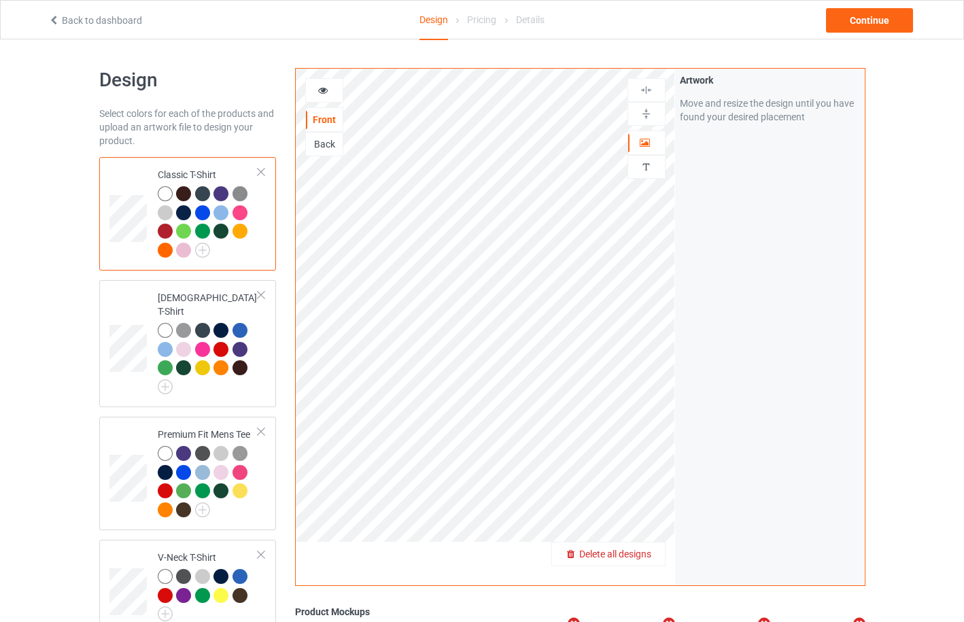
click at [639, 547] on div "Delete all designs" at bounding box center [608, 554] width 113 height 14
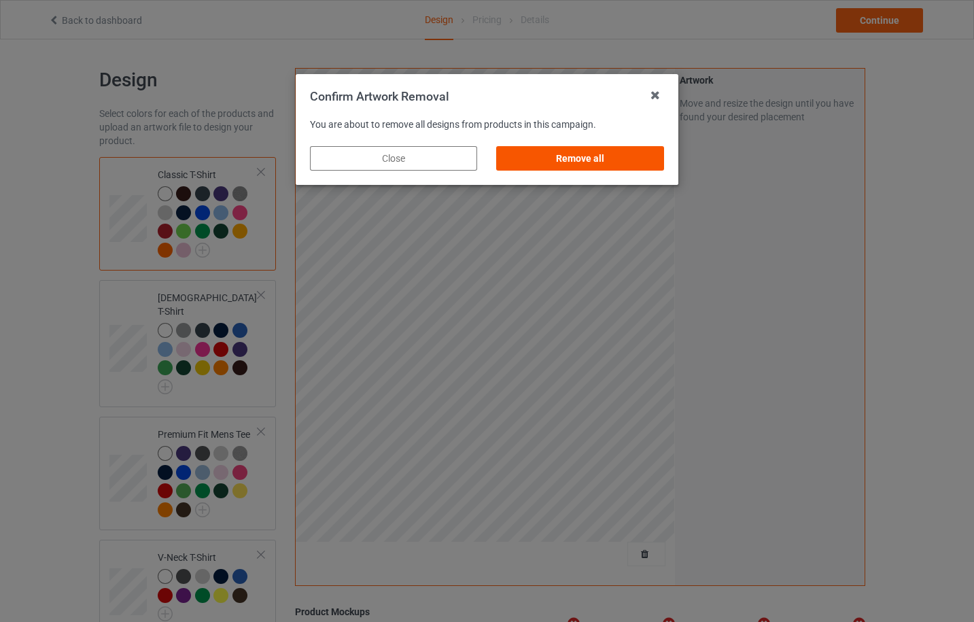
click at [575, 160] on div "Remove all" at bounding box center [580, 158] width 167 height 24
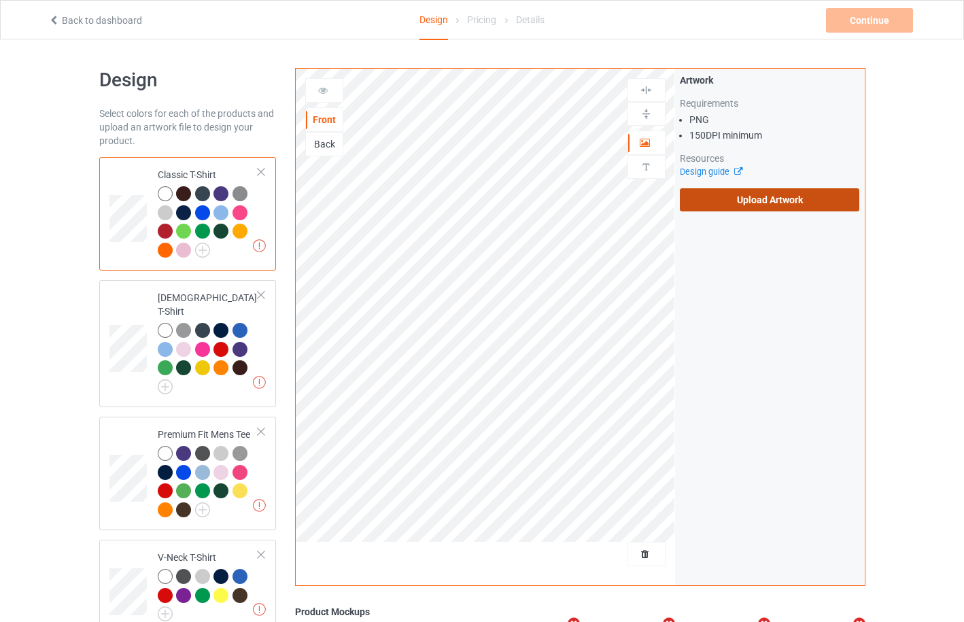
click at [725, 204] on label "Upload Artwork" at bounding box center [770, 199] width 180 height 23
click at [0, 0] on input "Upload Artwork" at bounding box center [0, 0] width 0 height 0
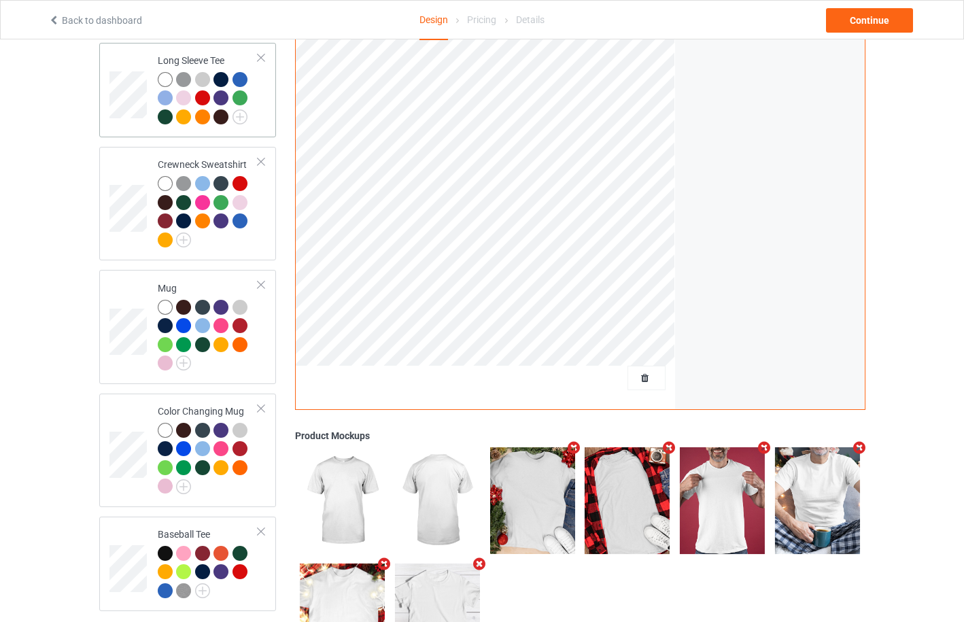
scroll to position [725, 0]
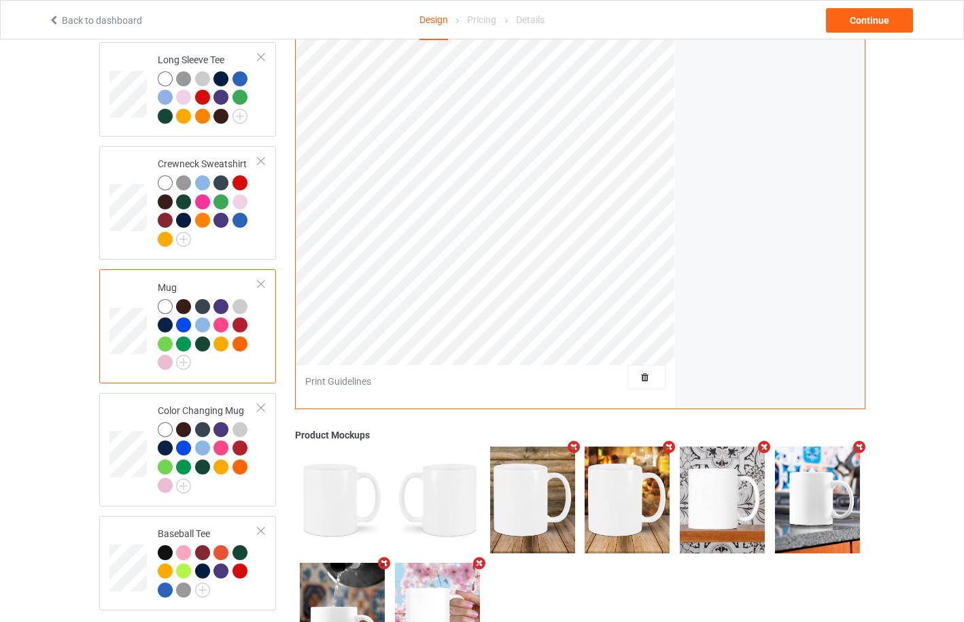
scroll to position [362, 0]
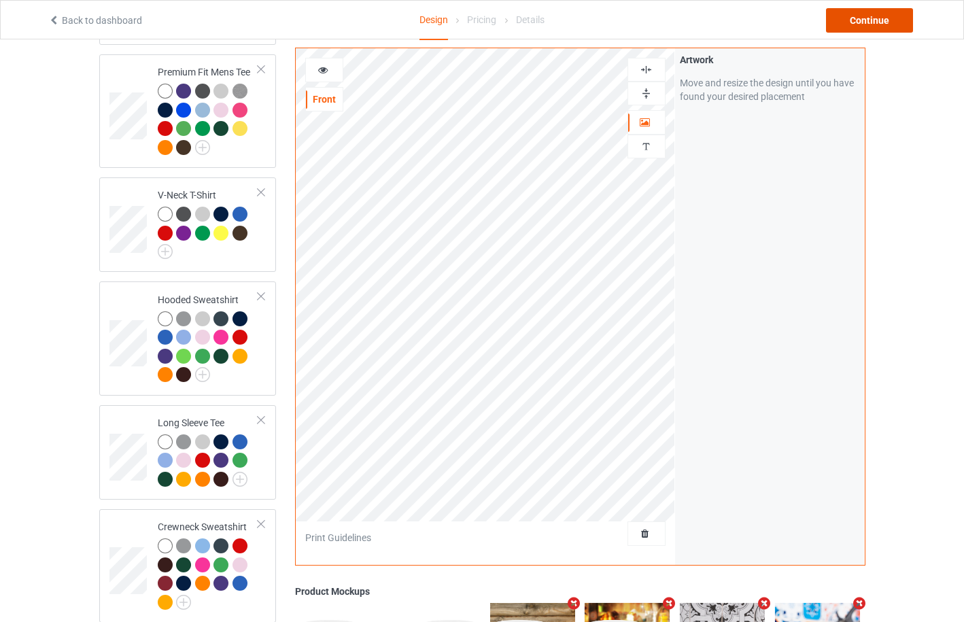
click at [887, 16] on div "Continue" at bounding box center [869, 20] width 87 height 24
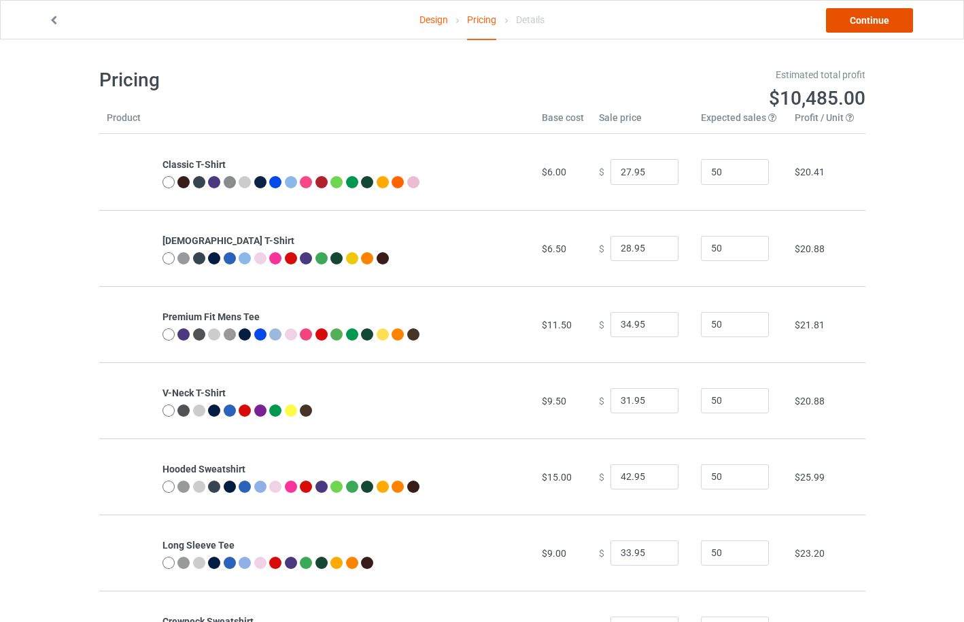
click at [877, 26] on link "Continue" at bounding box center [869, 20] width 87 height 24
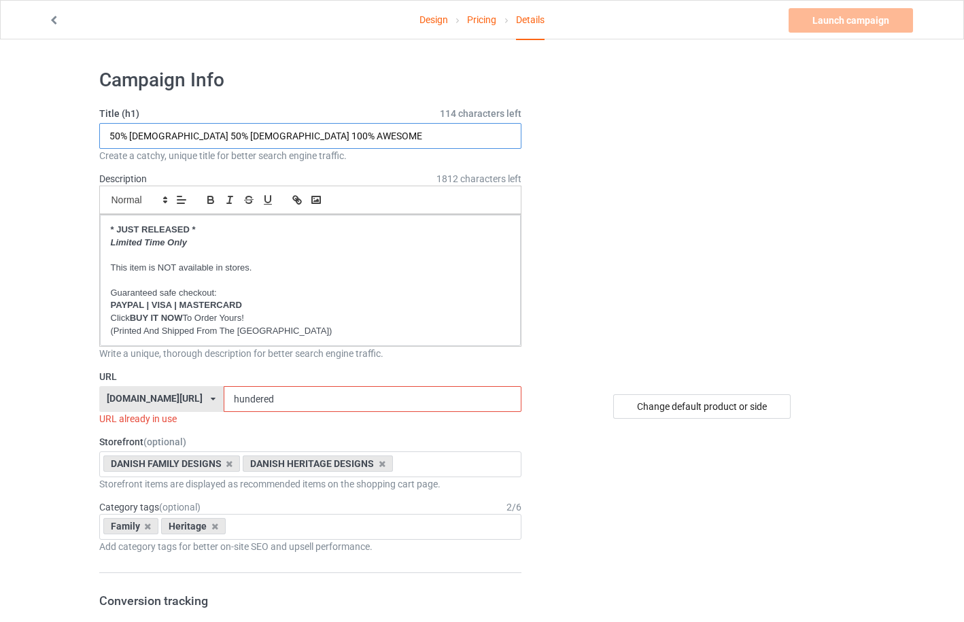
drag, startPoint x: 131, startPoint y: 136, endPoint x: 149, endPoint y: 136, distance: 17.7
click at [149, 136] on input "50% [DEMOGRAPHIC_DATA] 50% [DEMOGRAPHIC_DATA] 100% AWESOME" at bounding box center [310, 136] width 423 height 26
type input "50% SWEDISH 50% AMERICAN 100% AWESOME"
click at [211, 398] on icon at bounding box center [213, 399] width 5 height 8
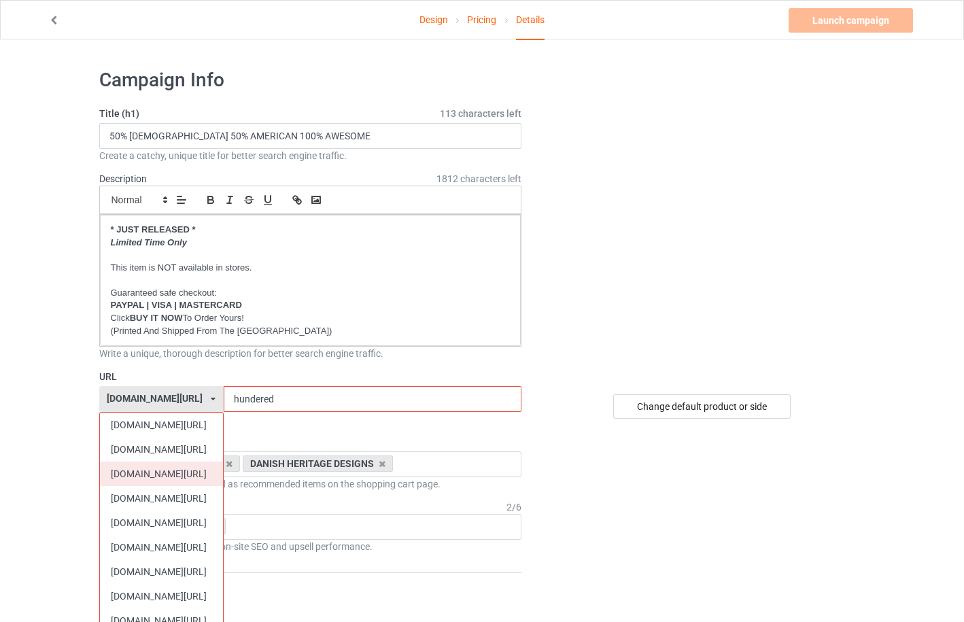
scroll to position [362, 0]
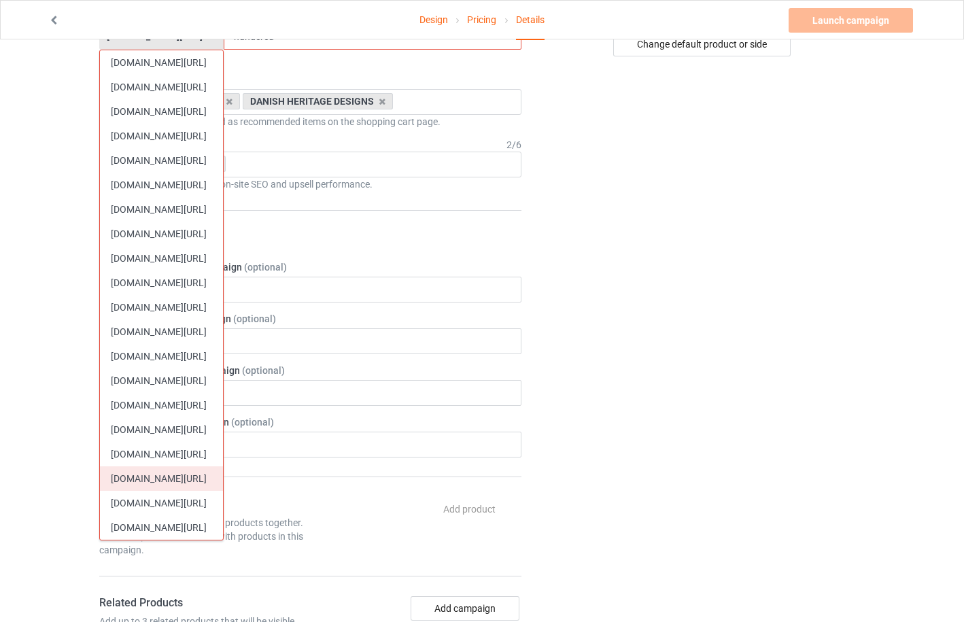
click at [188, 475] on div "[DOMAIN_NAME][URL]" at bounding box center [161, 478] width 123 height 24
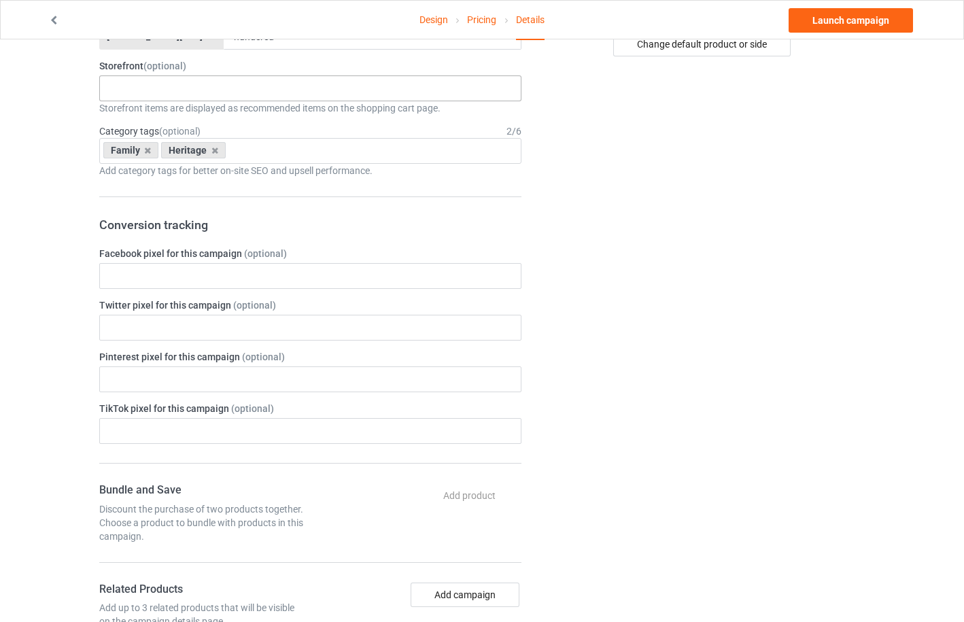
click at [175, 88] on div "SWEDISH VINTAGE DESIGNS SWEDISH HERITAGE DESIGNS SWEDISH FUNNY DESIGNS SWEDISH …" at bounding box center [310, 88] width 423 height 26
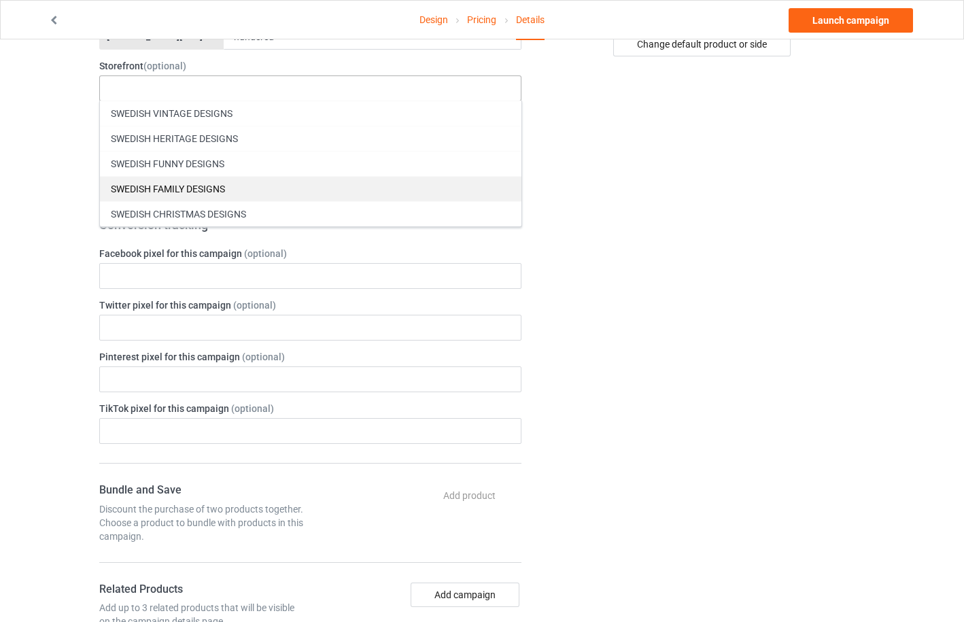
click at [195, 191] on div "SWEDISH FAMILY DESIGNS" at bounding box center [310, 188] width 421 height 25
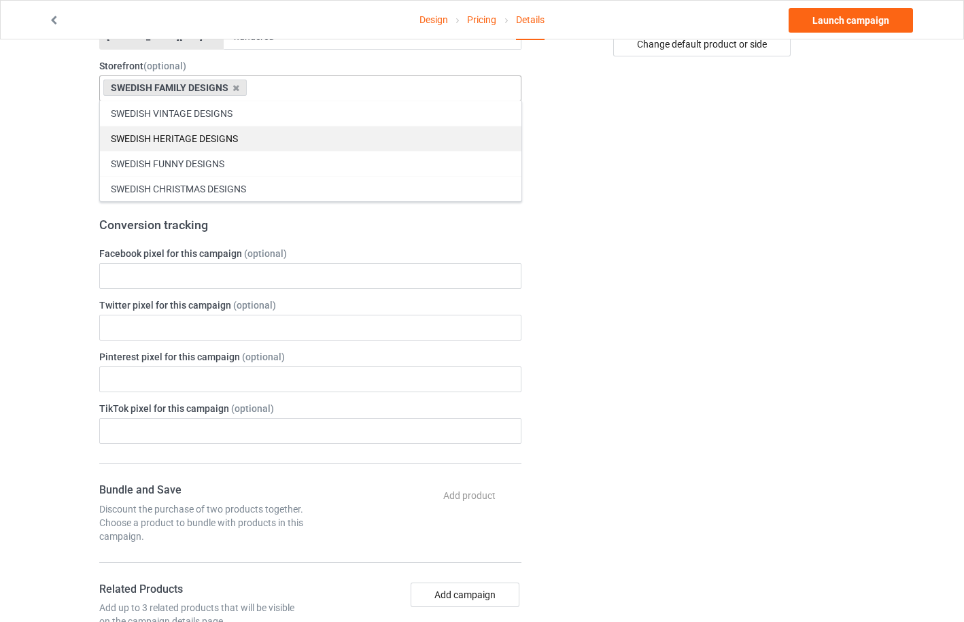
click at [199, 141] on div "SWEDISH HERITAGE DESIGNS" at bounding box center [310, 138] width 421 height 25
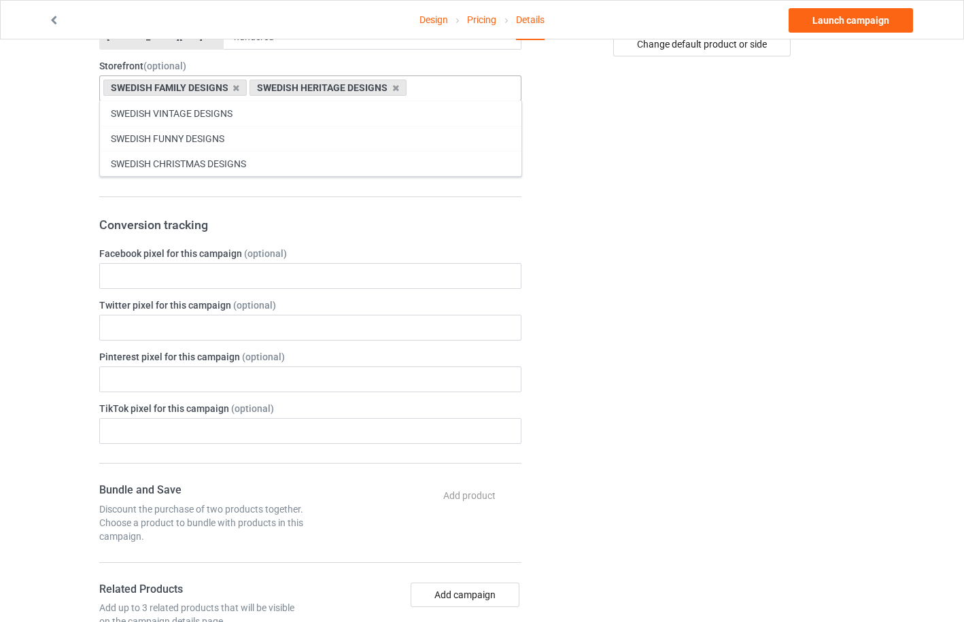
click at [693, 212] on div "Change default product or side" at bounding box center [702, 418] width 343 height 1445
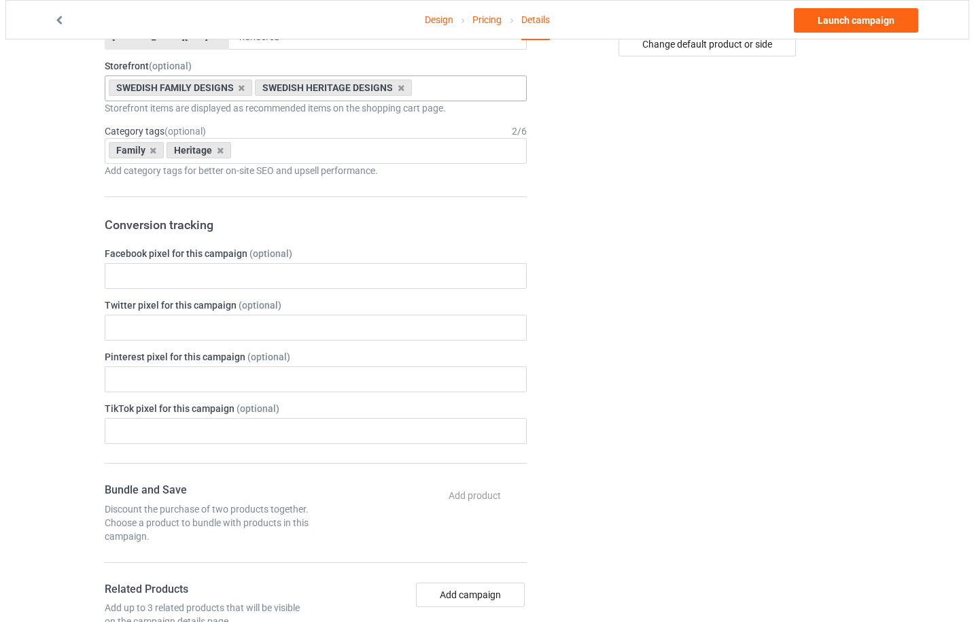
scroll to position [0, 0]
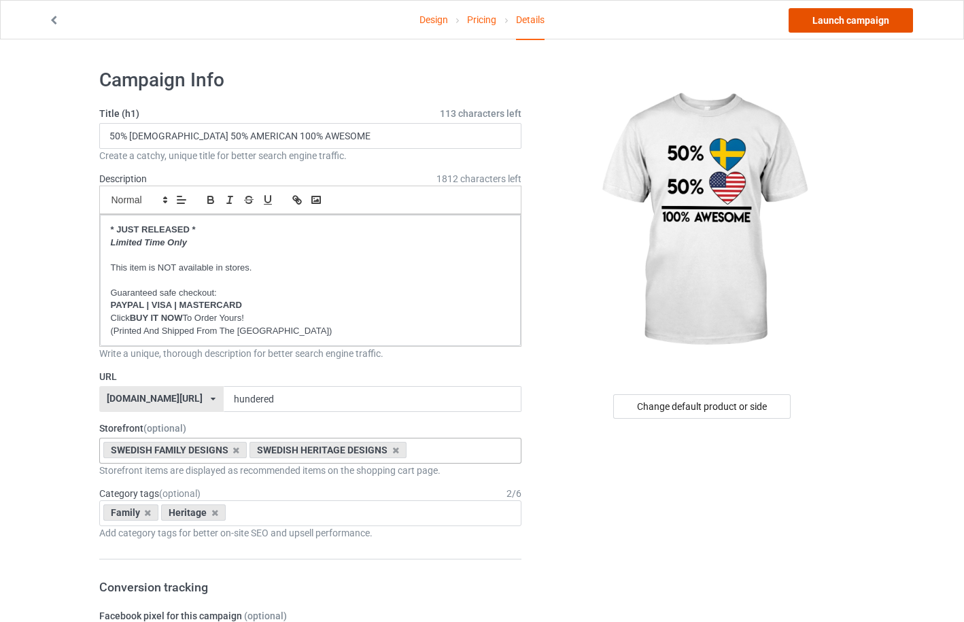
click at [851, 27] on link "Launch campaign" at bounding box center [851, 20] width 124 height 24
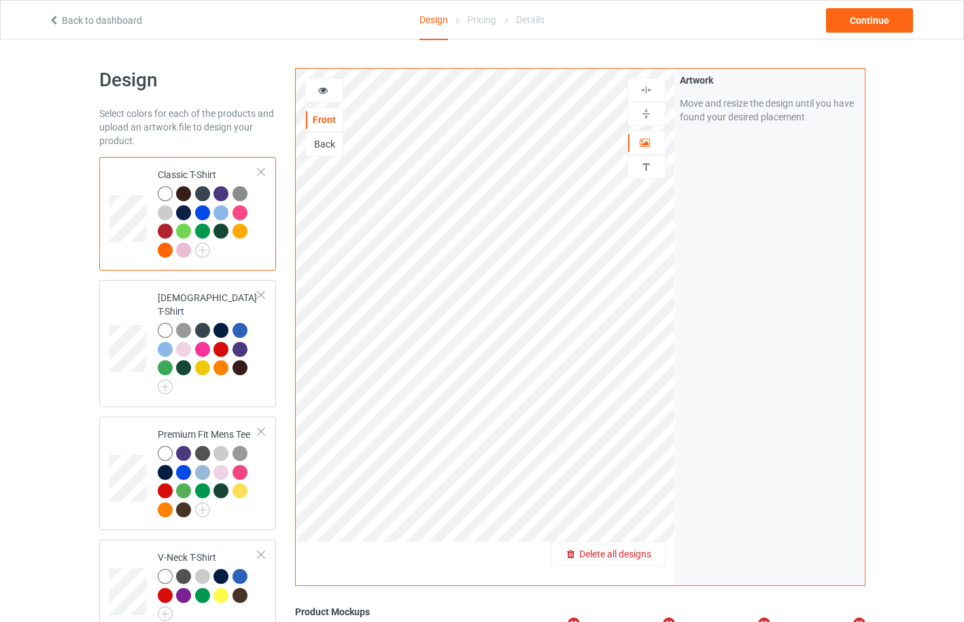
click at [647, 551] on span "Delete all designs" at bounding box center [615, 554] width 72 height 11
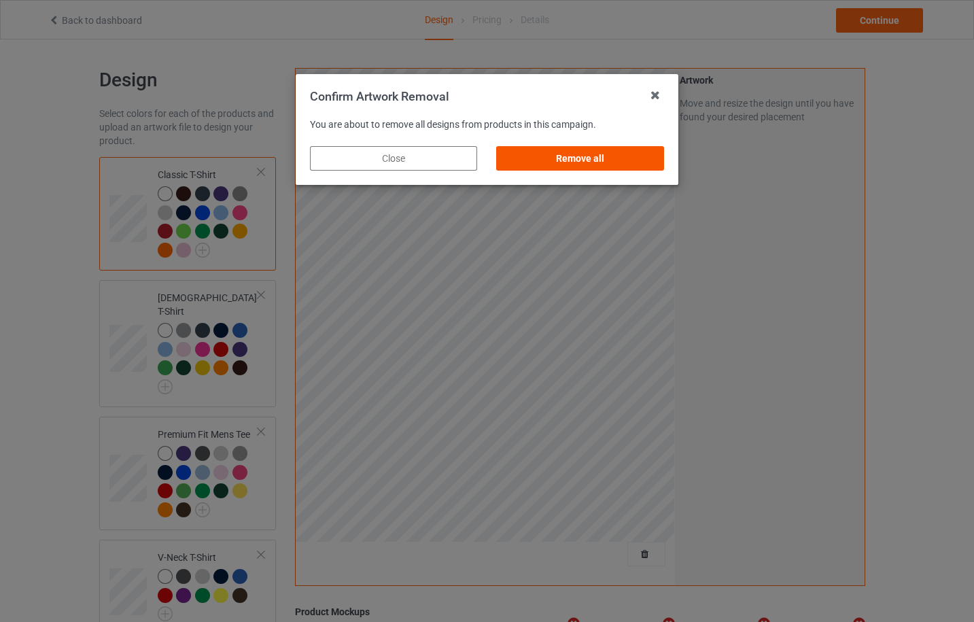
click at [609, 164] on div "Remove all" at bounding box center [580, 158] width 167 height 24
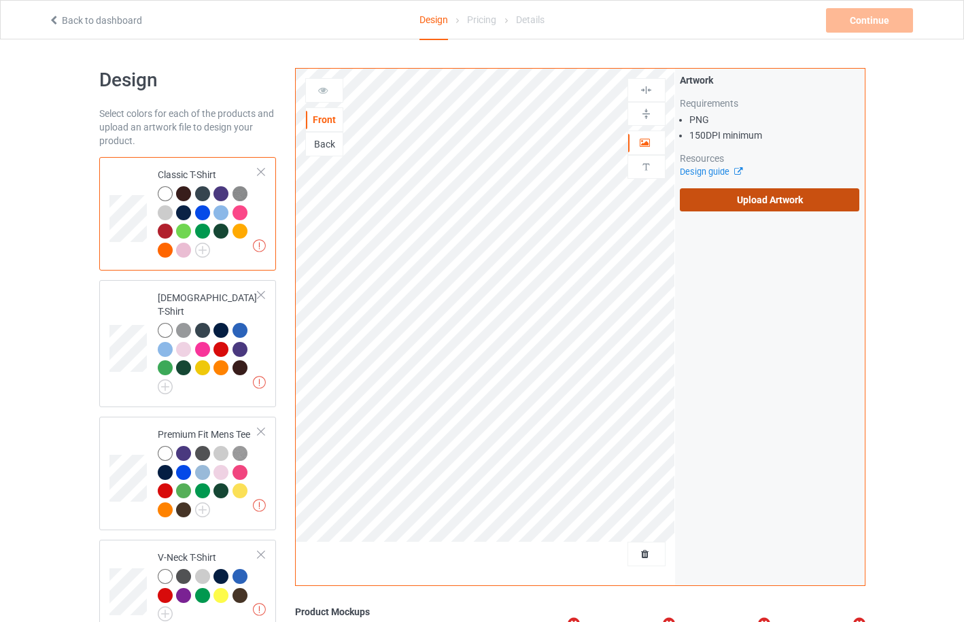
click at [715, 209] on label "Upload Artwork" at bounding box center [770, 199] width 180 height 23
click at [0, 0] on input "Upload Artwork" at bounding box center [0, 0] width 0 height 0
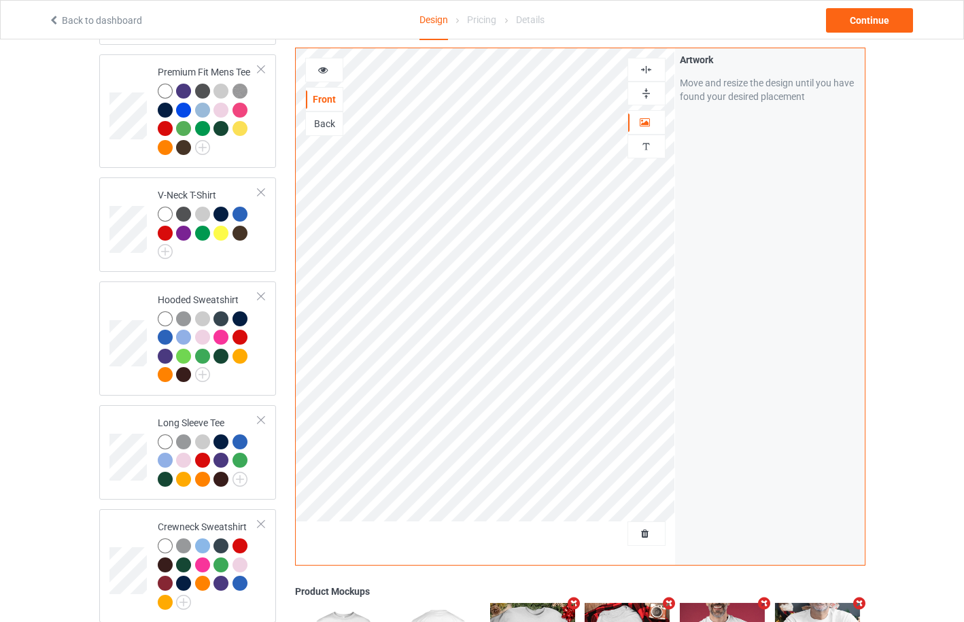
scroll to position [725, 0]
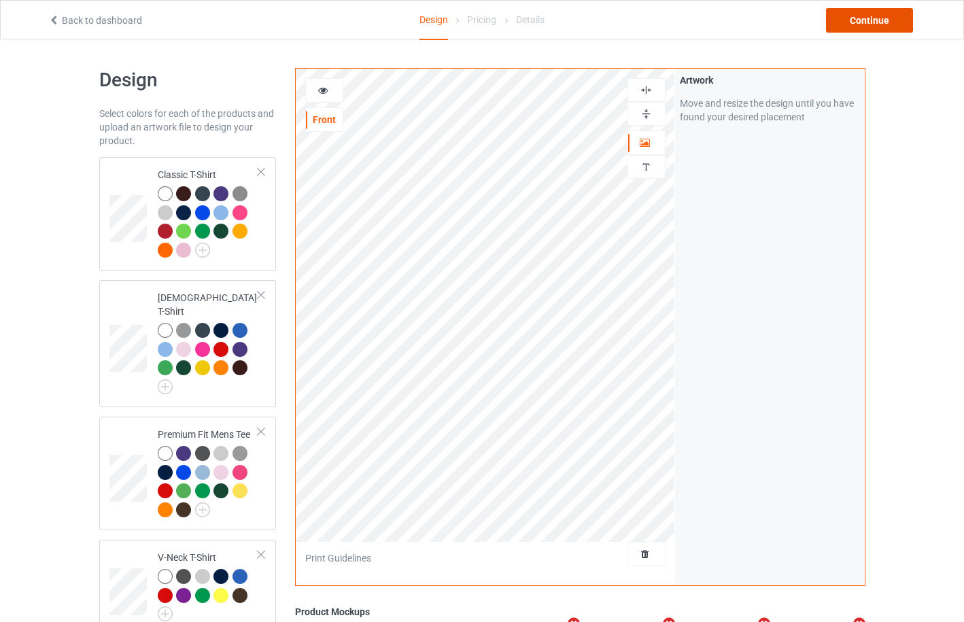
click at [874, 24] on div "Continue" at bounding box center [869, 20] width 87 height 24
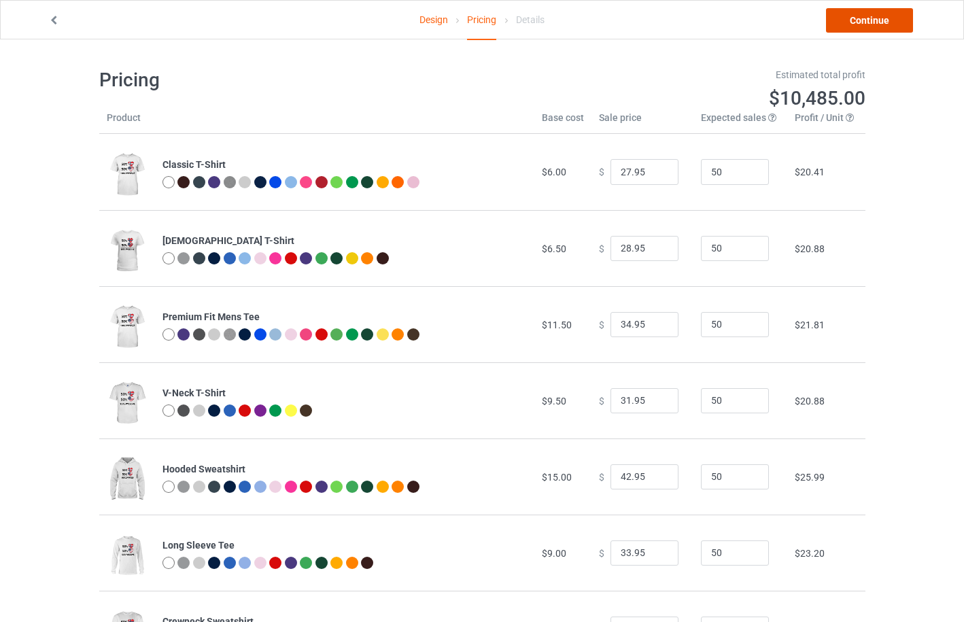
click at [858, 18] on link "Continue" at bounding box center [869, 20] width 87 height 24
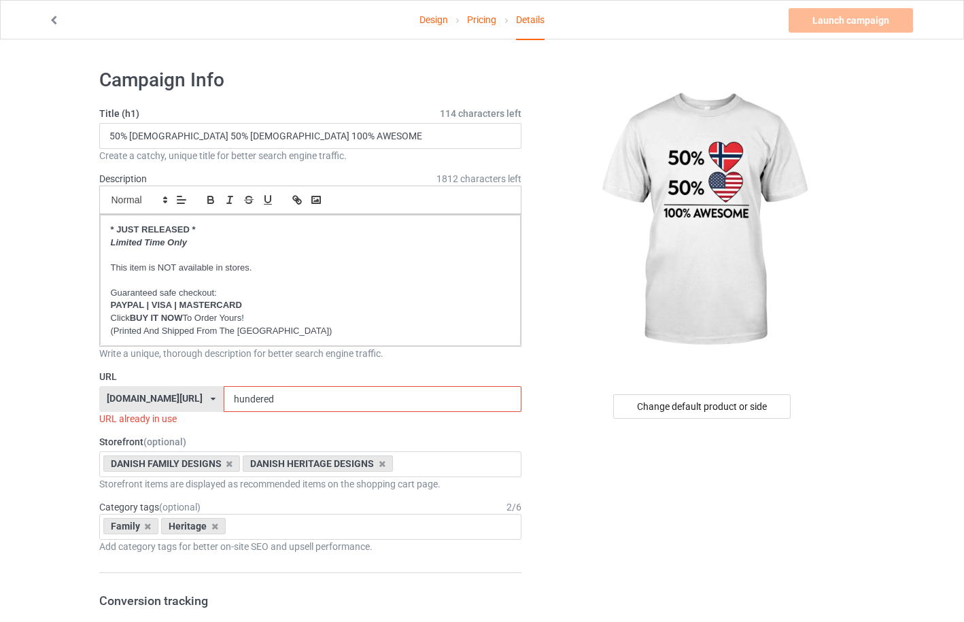
click at [434, 24] on link "Design" at bounding box center [433, 20] width 29 height 38
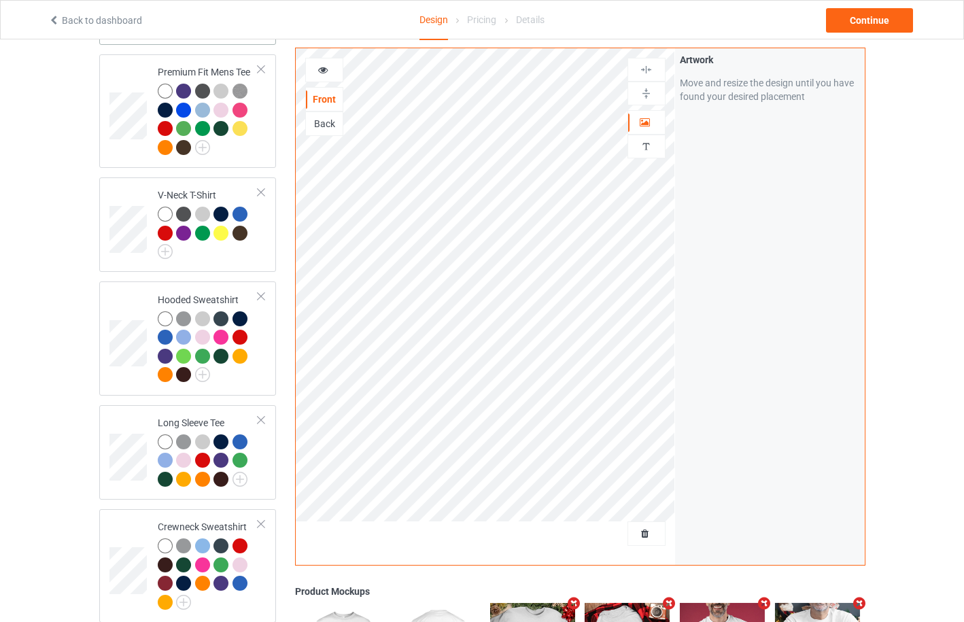
scroll to position [725, 0]
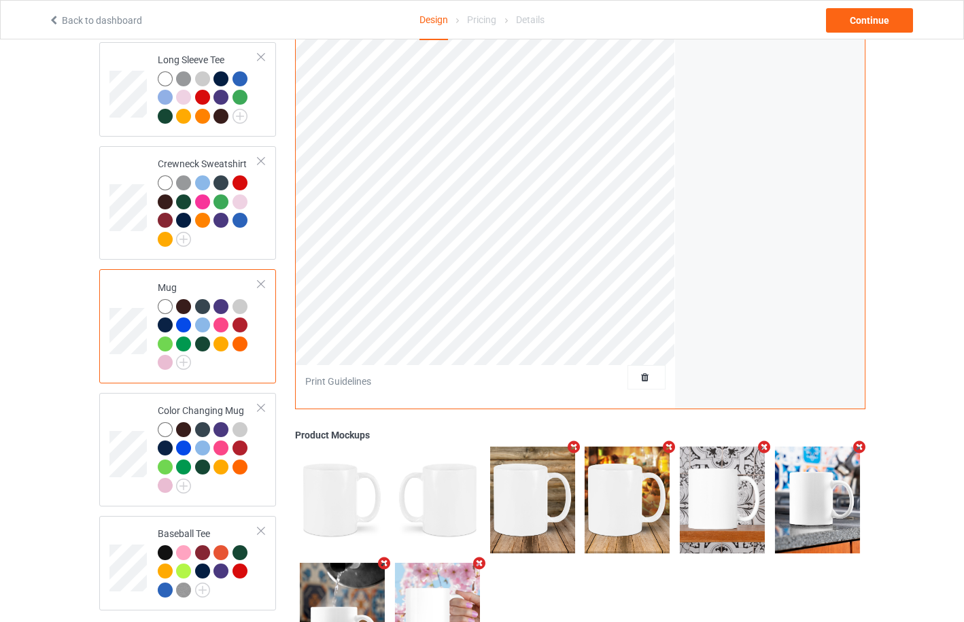
scroll to position [362, 0]
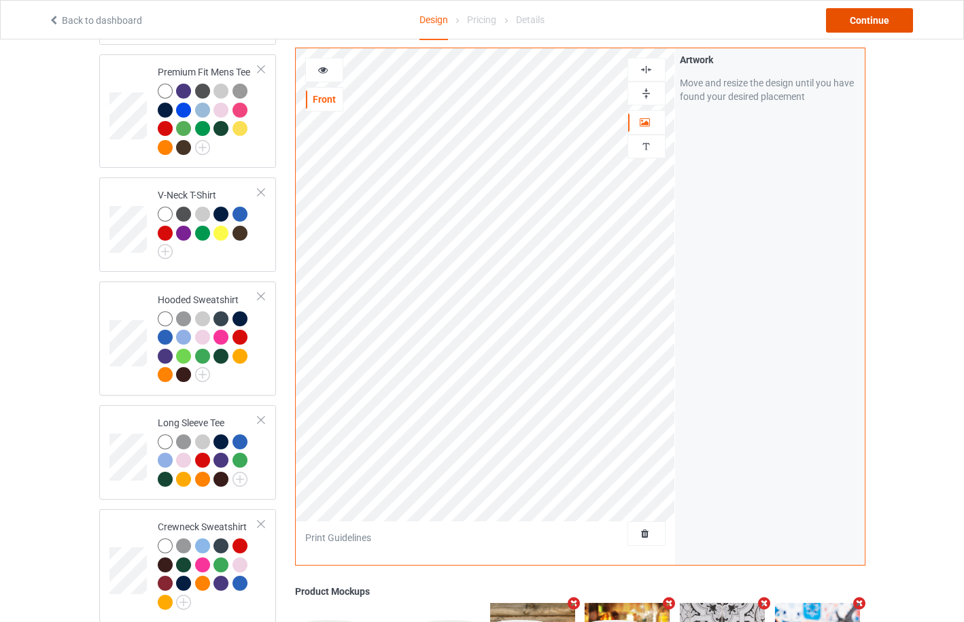
click at [868, 24] on div "Continue" at bounding box center [869, 20] width 87 height 24
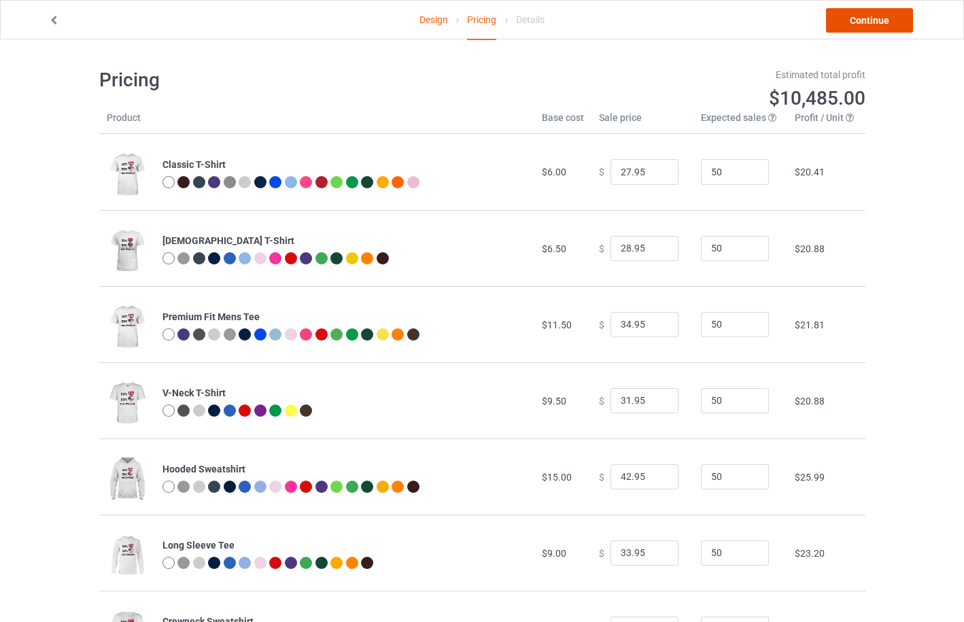
click at [870, 22] on link "Continue" at bounding box center [869, 20] width 87 height 24
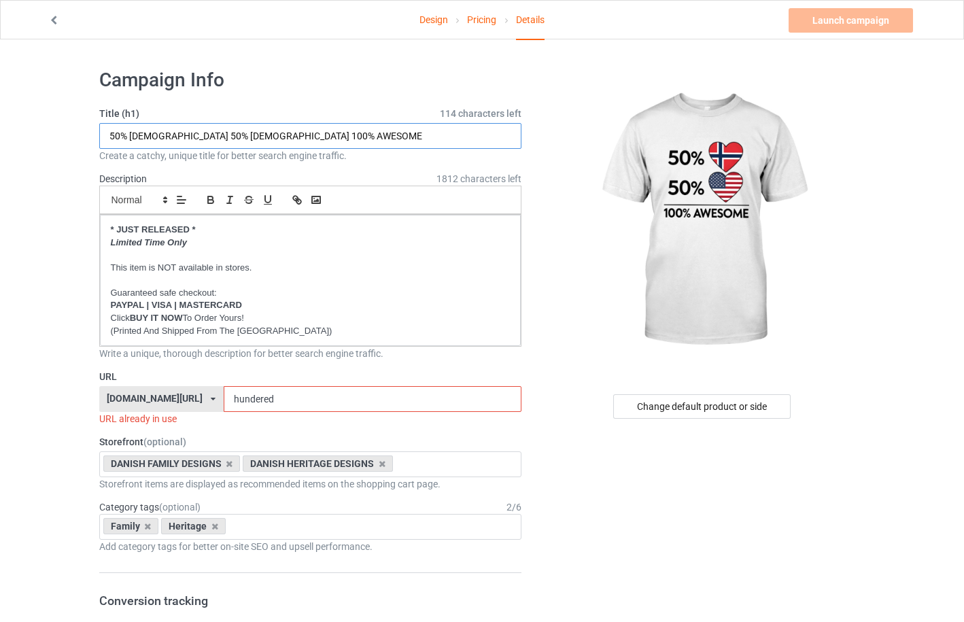
drag, startPoint x: 131, startPoint y: 135, endPoint x: 160, endPoint y: 135, distance: 29.2
click at [160, 135] on input "50% [DEMOGRAPHIC_DATA] 50% [DEMOGRAPHIC_DATA] 100% AWESOME" at bounding box center [310, 136] width 423 height 26
type input "50% [DEMOGRAPHIC_DATA] 50% AMERICAN 100% AWESOME"
click at [211, 398] on icon at bounding box center [213, 399] width 5 height 8
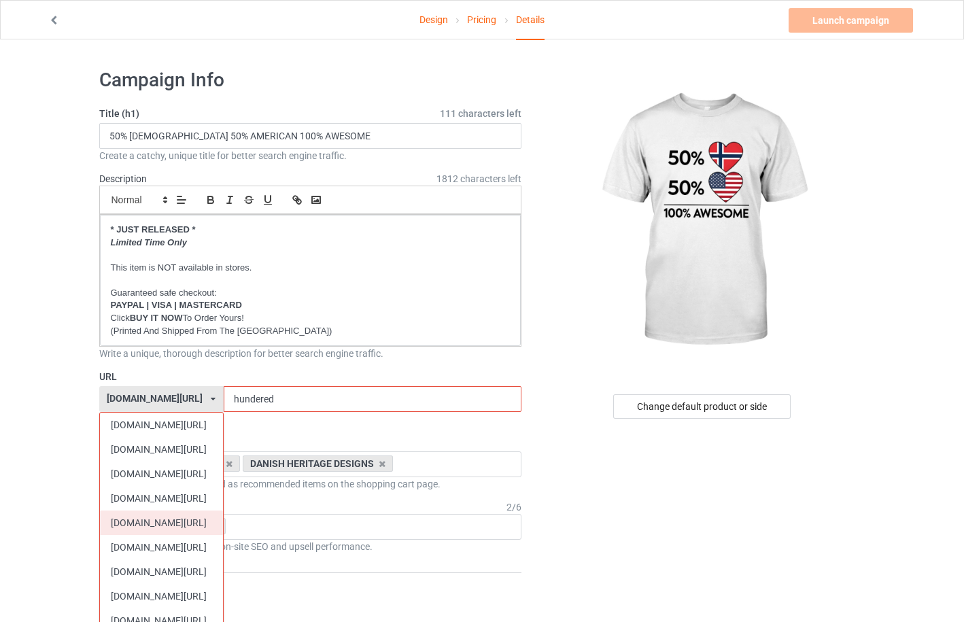
scroll to position [363, 0]
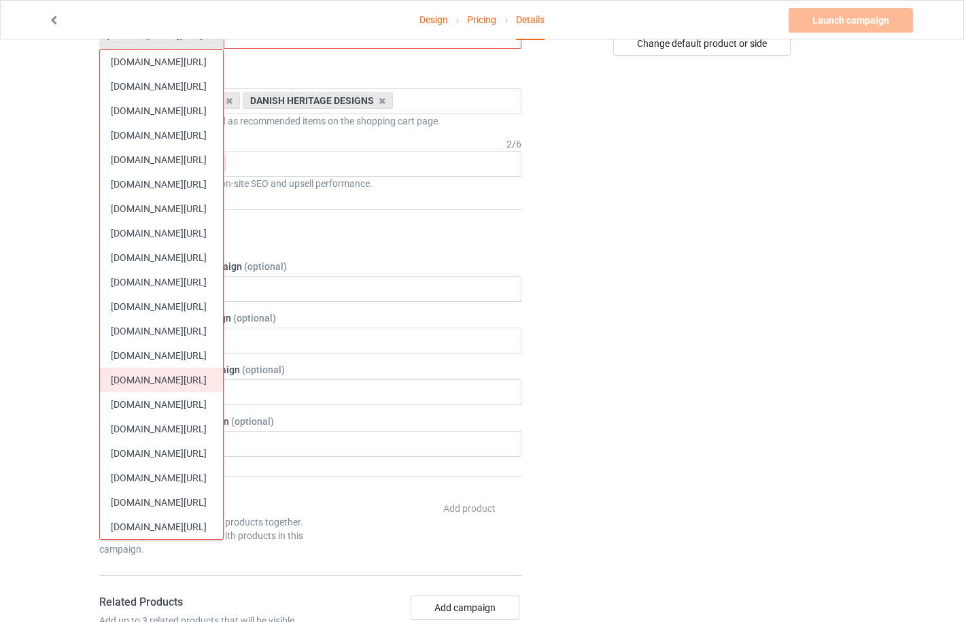
click at [186, 385] on div "[DOMAIN_NAME][URL]" at bounding box center [161, 380] width 123 height 24
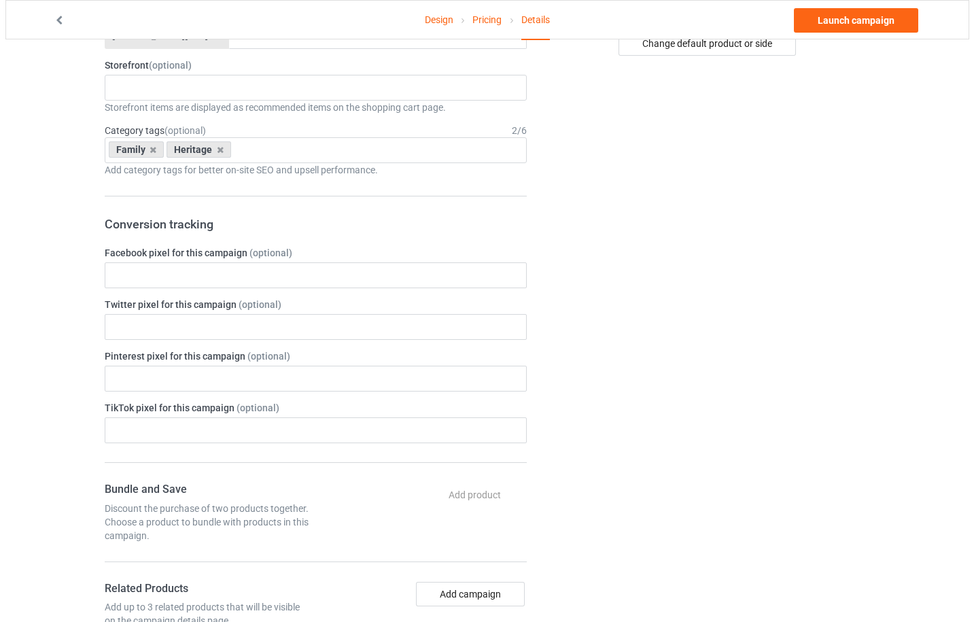
scroll to position [0, 0]
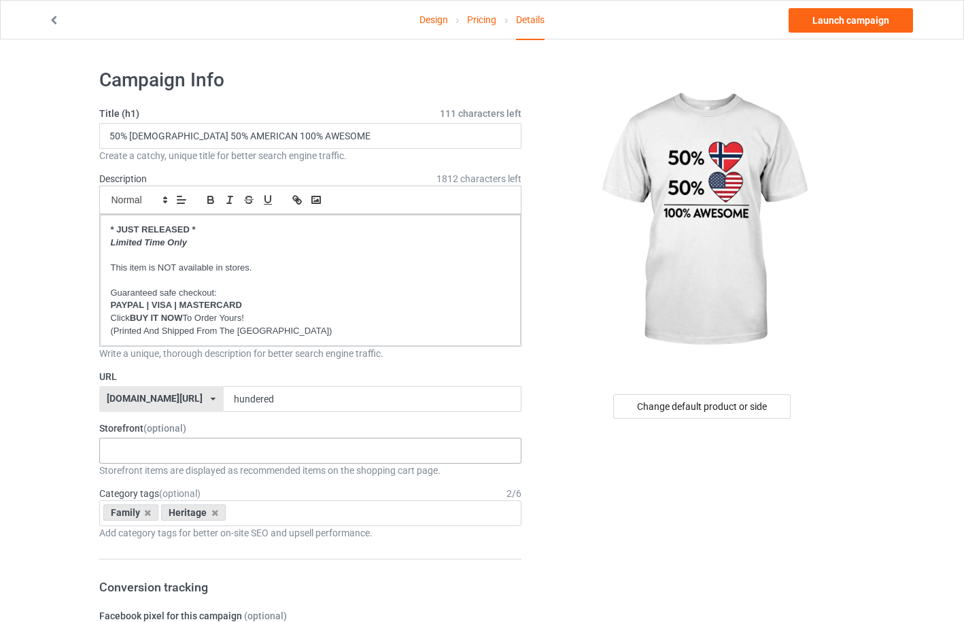
click at [226, 449] on div "NORWEGIAN VINTAGE DESIGNS NORWEGIAN CHRISTMAS DESIGNS NORWEGIAN HERITAGE DESIGN…" at bounding box center [310, 451] width 423 height 26
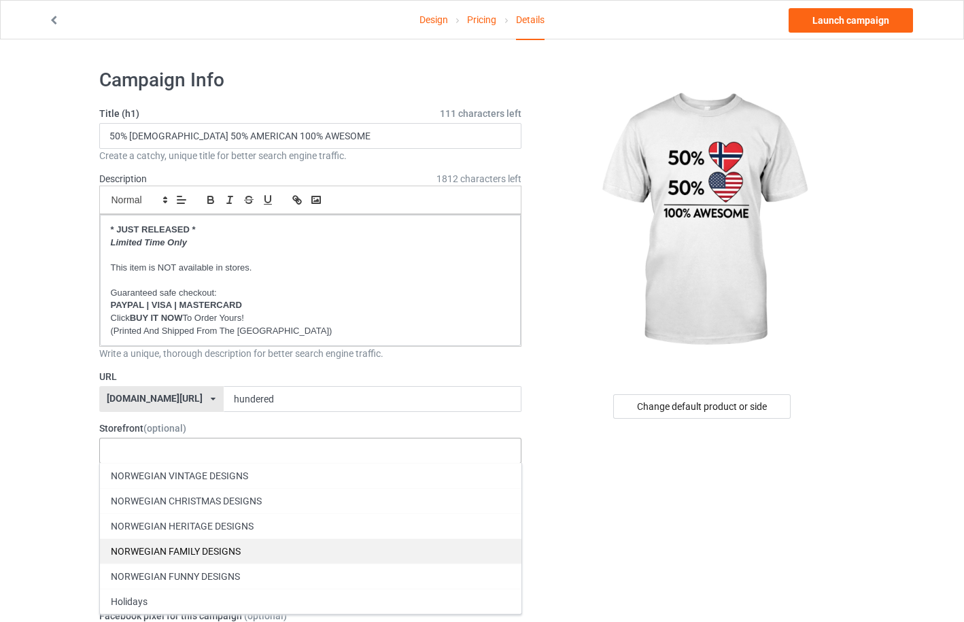
click at [220, 548] on div "NORWEGIAN FAMILY DESIGNS" at bounding box center [310, 550] width 421 height 25
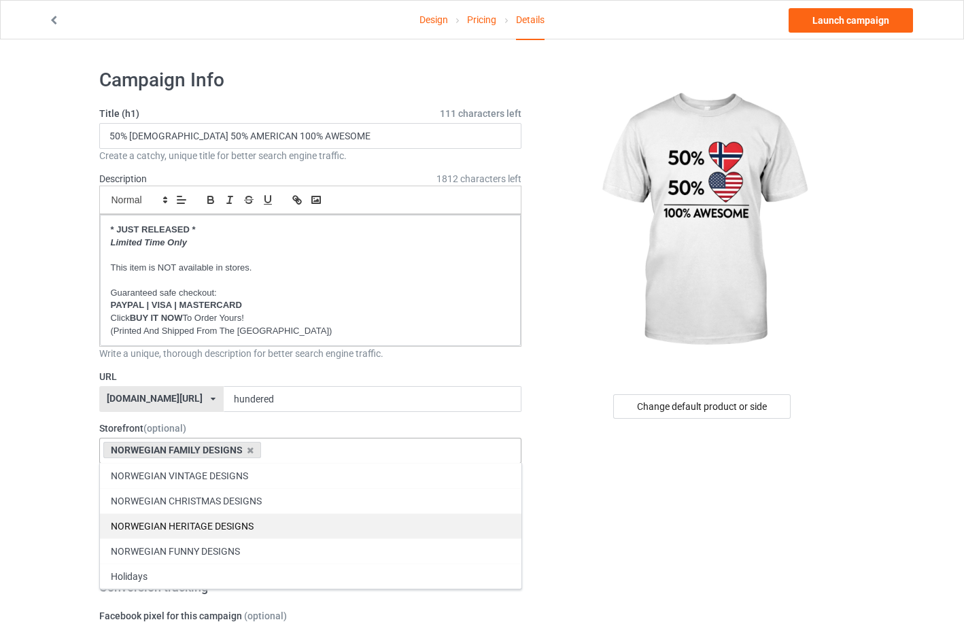
click at [222, 526] on div "NORWEGIAN HERITAGE DESIGNS" at bounding box center [310, 525] width 421 height 25
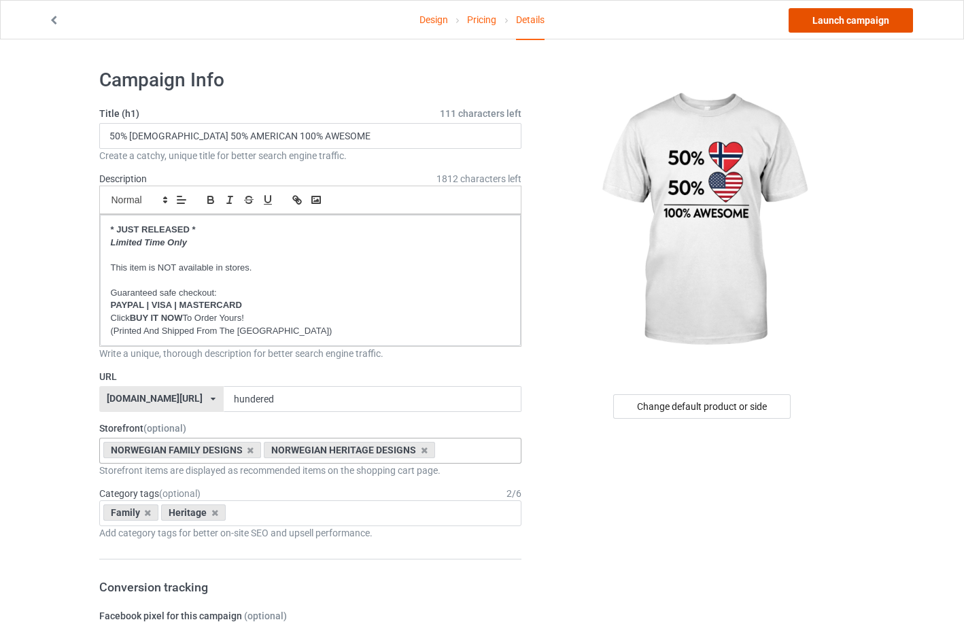
click at [864, 23] on link "Launch campaign" at bounding box center [851, 20] width 124 height 24
